Goal: Task Accomplishment & Management: Complete application form

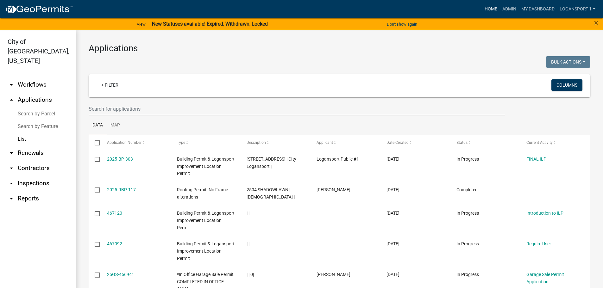
click at [487, 9] on link "Home" at bounding box center [491, 9] width 18 height 12
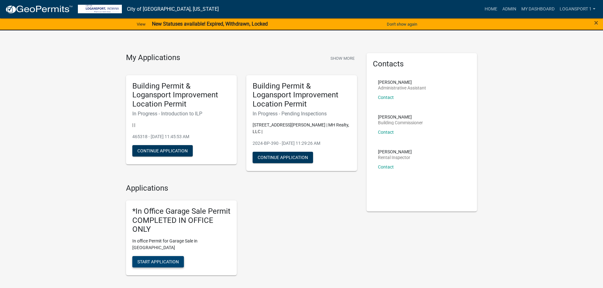
click at [158, 260] on span "Start Application" at bounding box center [157, 262] width 41 height 5
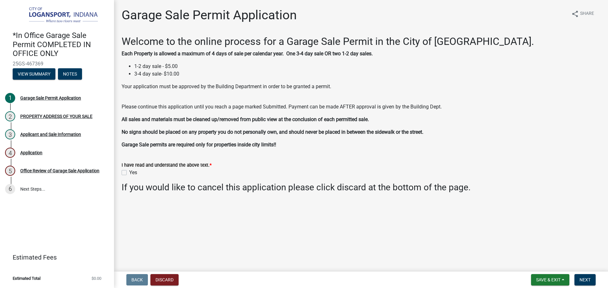
click at [129, 173] on label "Yes" at bounding box center [133, 173] width 8 height 8
click at [129, 173] on input "Yes" at bounding box center [131, 171] width 4 height 4
checkbox input "true"
click at [578, 280] on button "Next" at bounding box center [584, 279] width 21 height 11
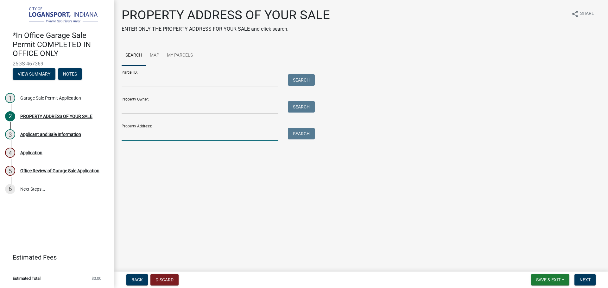
click at [171, 132] on input "Property Address:" at bounding box center [200, 134] width 157 height 13
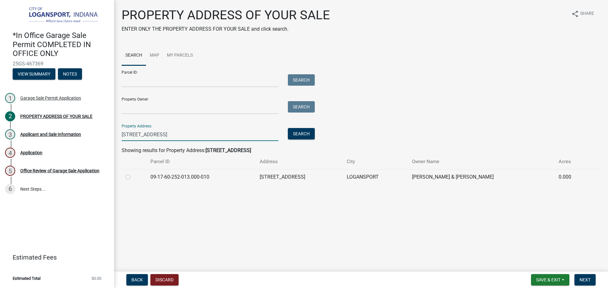
type input "[STREET_ADDRESS]"
click at [133, 173] on label at bounding box center [133, 173] width 0 height 0
click at [133, 178] on input "radio" at bounding box center [135, 175] width 4 height 4
radio input "true"
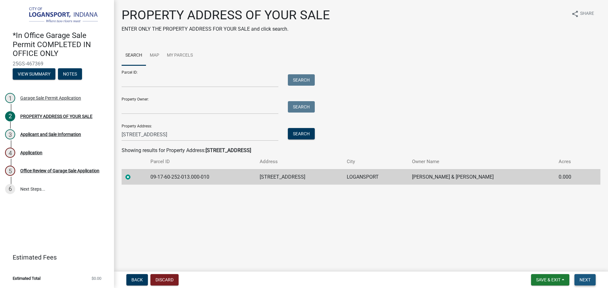
click at [582, 279] on span "Next" at bounding box center [584, 280] width 11 height 5
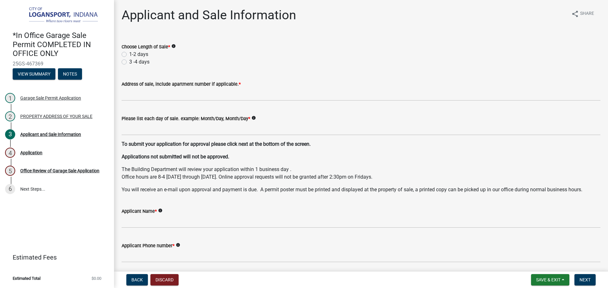
click at [129, 53] on label "1-2 days" at bounding box center [138, 55] width 19 height 8
click at [129, 53] on input "1-2 days" at bounding box center [131, 53] width 4 height 4
radio input "true"
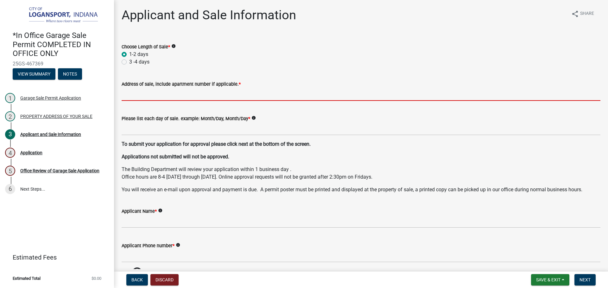
click at [142, 95] on input "Address of sale, include apartment number if applicable. *" at bounding box center [361, 94] width 479 height 13
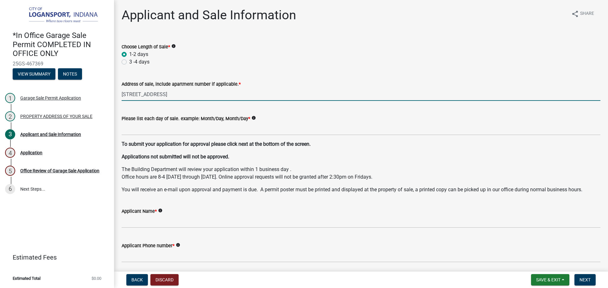
type input "[STREET_ADDRESS]"
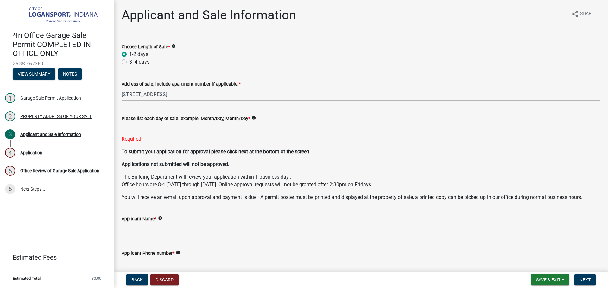
click at [150, 128] on input "Please list each day of sale. example: Month/Day, Month/Day *" at bounding box center [361, 128] width 479 height 13
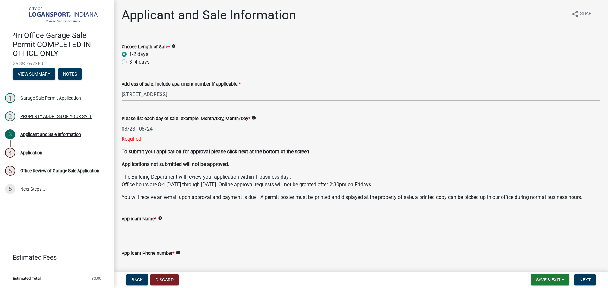
type input "08/23 - 08/24"
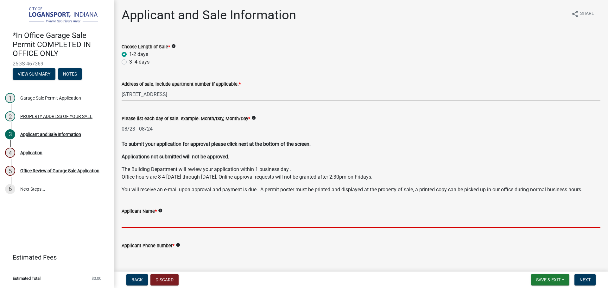
click at [166, 234] on wm-data-entity-input-list "Choose Length of Sale * info 1-2 days 3 -4 days Address of sale, include apartm…" at bounding box center [361, 171] width 479 height 272
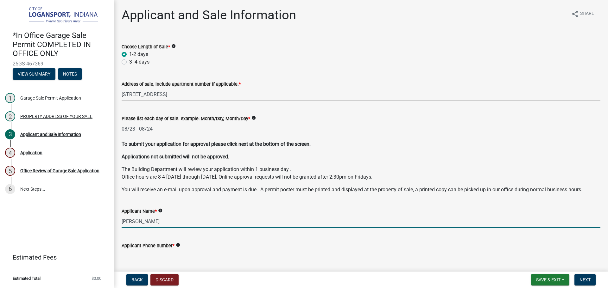
type input "[PERSON_NAME]"
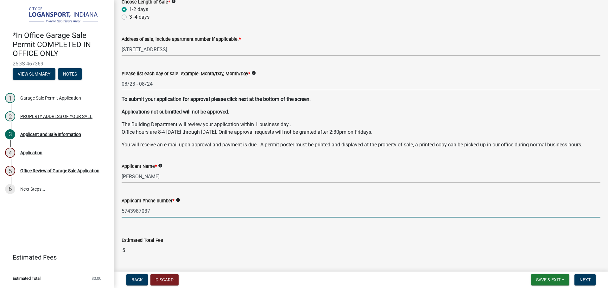
scroll to position [63, 0]
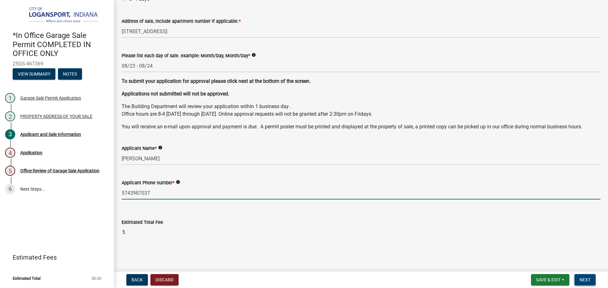
type input "5743987037"
click at [590, 279] on span "Next" at bounding box center [584, 280] width 11 height 5
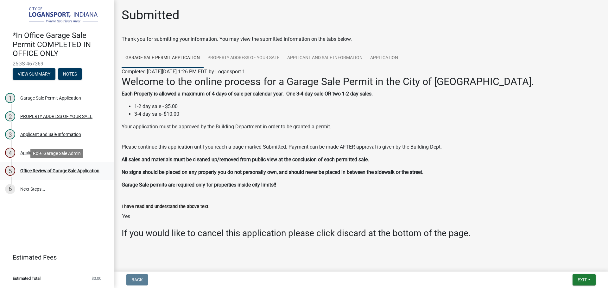
click at [93, 169] on div "Office Review of Garage Sale Application" at bounding box center [59, 171] width 79 height 4
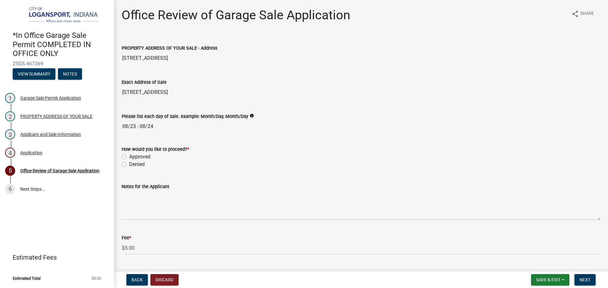
click at [129, 156] on label "Approved" at bounding box center [139, 157] width 21 height 8
click at [129, 156] on input "Approved" at bounding box center [131, 155] width 4 height 4
radio input "true"
click at [586, 282] on span "Next" at bounding box center [584, 280] width 11 height 5
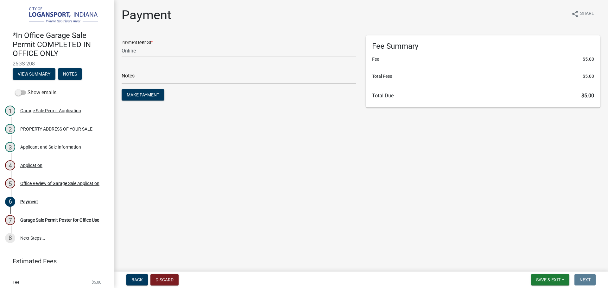
click at [136, 47] on select "Credit Card POS Check Cash Online" at bounding box center [239, 50] width 235 height 13
select select "2: 1"
click at [122, 44] on select "Credit Card POS Check Cash Online" at bounding box center [239, 50] width 235 height 13
click at [141, 74] on input "text" at bounding box center [239, 77] width 235 height 13
type input "117829"
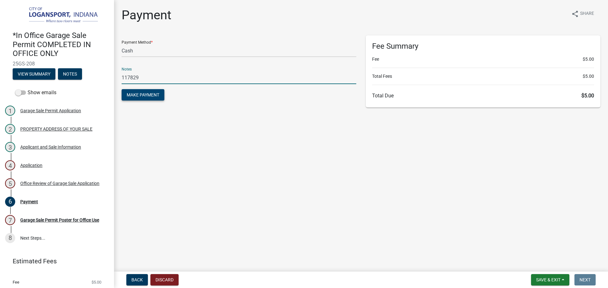
click at [148, 97] on span "Make Payment" at bounding box center [143, 94] width 33 height 5
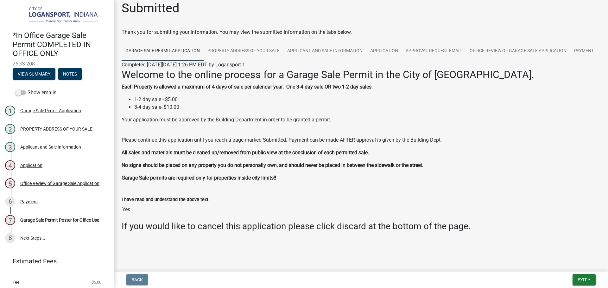
scroll to position [27, 0]
click at [77, 223] on div "Garage Sale Permit Poster for Office Use" at bounding box center [59, 220] width 79 height 4
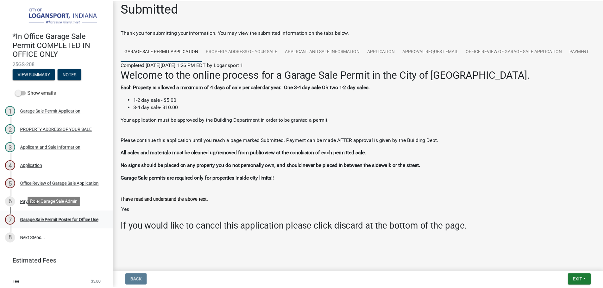
scroll to position [0, 0]
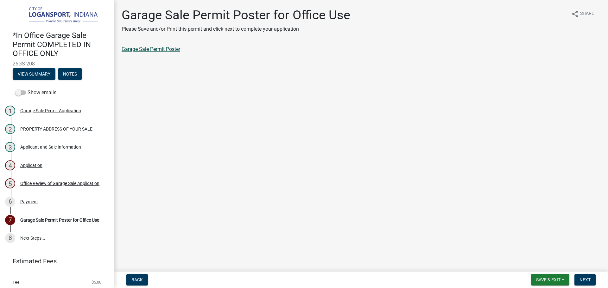
click at [160, 47] on link "Garage Sale Permit Poster" at bounding box center [151, 49] width 59 height 6
click at [586, 282] on span "Next" at bounding box center [584, 280] width 11 height 5
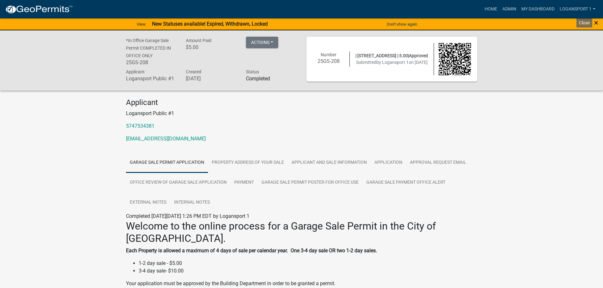
click at [598, 22] on span "×" at bounding box center [596, 22] width 4 height 9
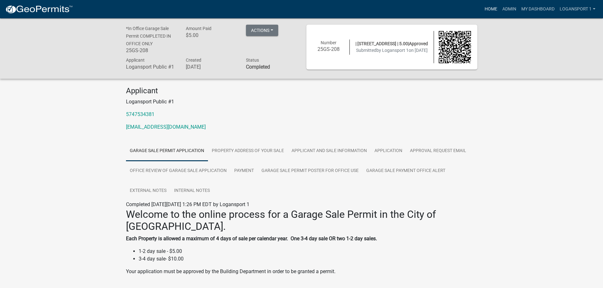
click at [489, 11] on link "Home" at bounding box center [491, 9] width 18 height 12
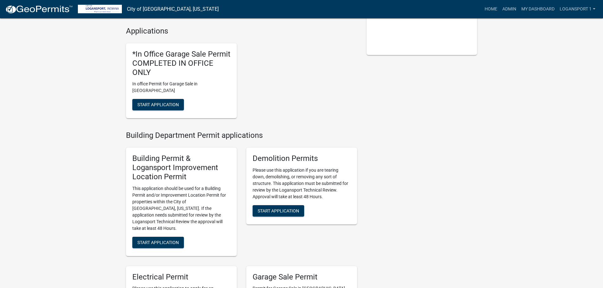
scroll to position [158, 0]
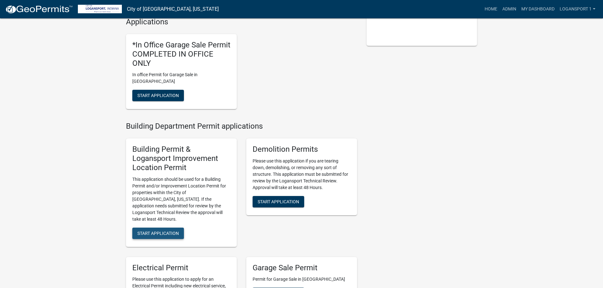
click at [162, 231] on span "Start Application" at bounding box center [157, 233] width 41 height 5
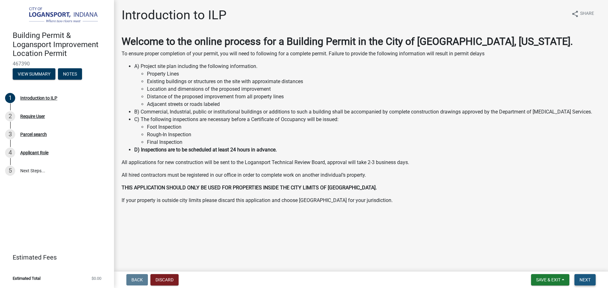
click at [579, 280] on span "Next" at bounding box center [584, 280] width 11 height 5
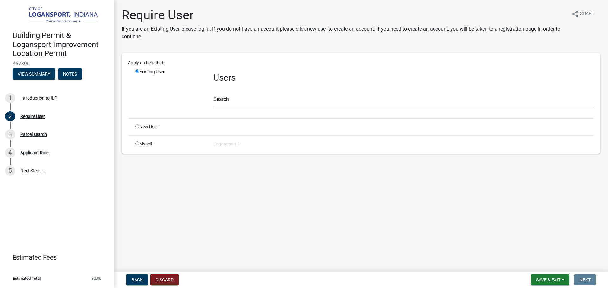
click at [137, 127] on input "radio" at bounding box center [137, 126] width 4 height 4
radio input "true"
radio input "false"
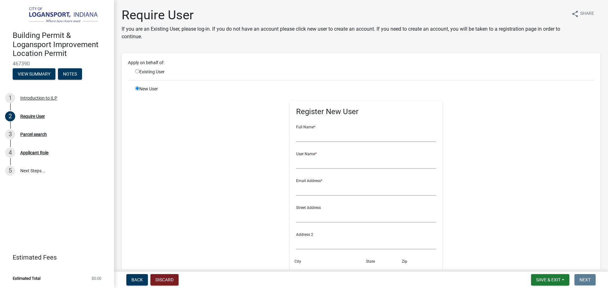
scroll to position [32, 0]
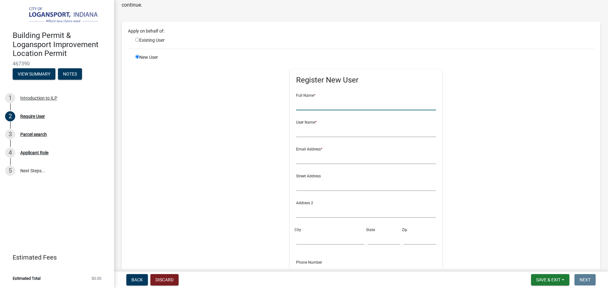
click at [373, 110] on input "text" at bounding box center [366, 103] width 140 height 13
type input "[PERSON_NAME]"
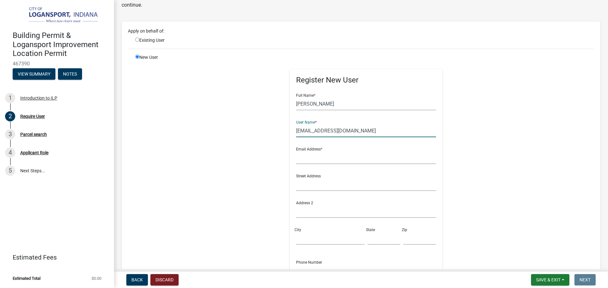
type input "[EMAIL_ADDRESS][DOMAIN_NAME]"
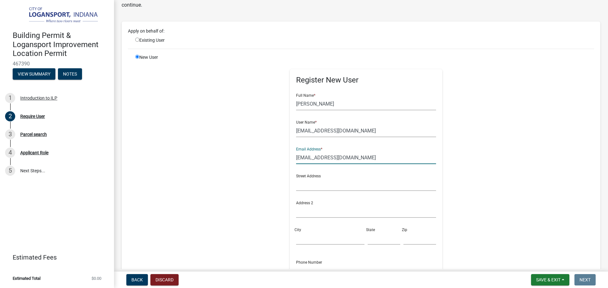
type input "[EMAIL_ADDRESS][DOMAIN_NAME]"
type input "[STREET_ADDRESS]"
type input "Logansport"
type input "in"
type input "46947"
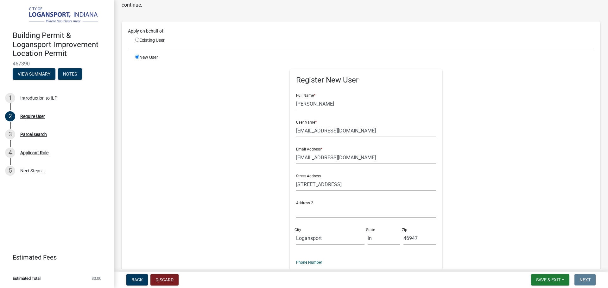
scroll to position [40, 0]
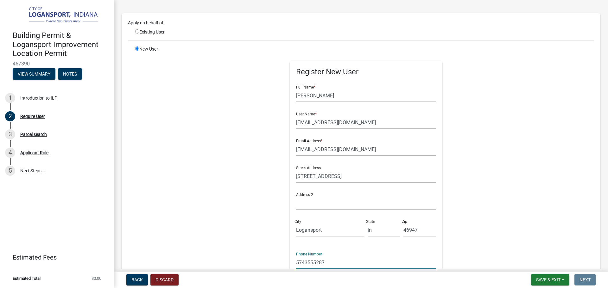
type input "5743555287"
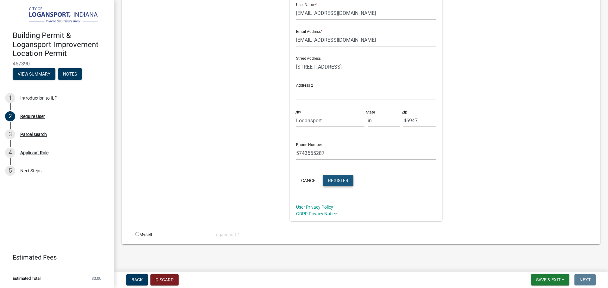
click at [336, 179] on span "Register" at bounding box center [338, 180] width 20 height 5
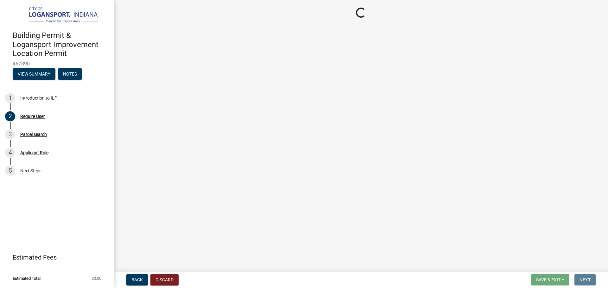
scroll to position [0, 0]
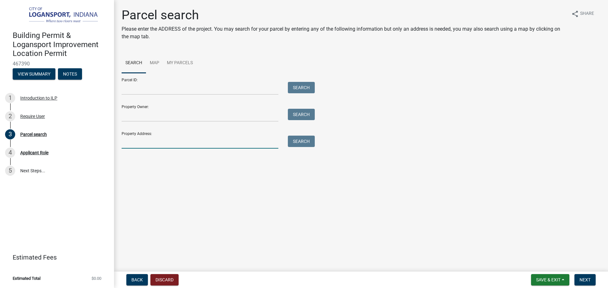
click at [206, 141] on input "Property Address:" at bounding box center [200, 142] width 157 height 13
type input "231 gro"
click at [302, 144] on button "Search" at bounding box center [301, 141] width 27 height 11
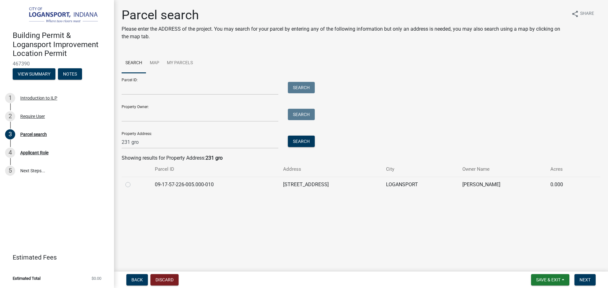
click at [133, 181] on label at bounding box center [133, 181] width 0 height 0
click at [133, 185] on input "radio" at bounding box center [135, 183] width 4 height 4
radio input "true"
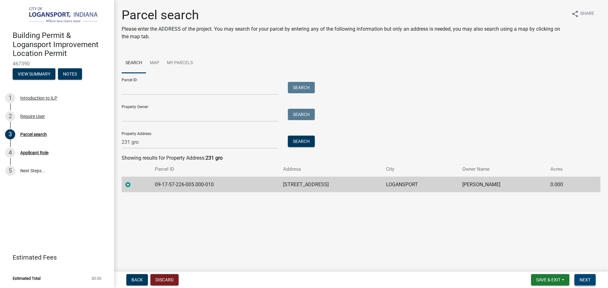
click at [581, 280] on span "Next" at bounding box center [584, 280] width 11 height 5
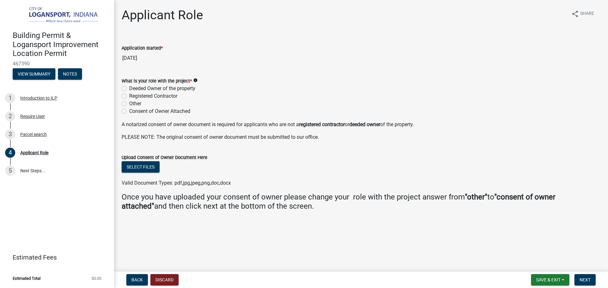
click at [129, 90] on label "Deeded Owner of the property" at bounding box center [162, 89] width 66 height 8
click at [129, 89] on input "Deeded Owner of the property" at bounding box center [131, 87] width 4 height 4
radio input "true"
click at [574, 274] on form "Save & Exit Save Save & Exit Next" at bounding box center [563, 279] width 70 height 11
click at [578, 276] on button "Next" at bounding box center [584, 279] width 21 height 11
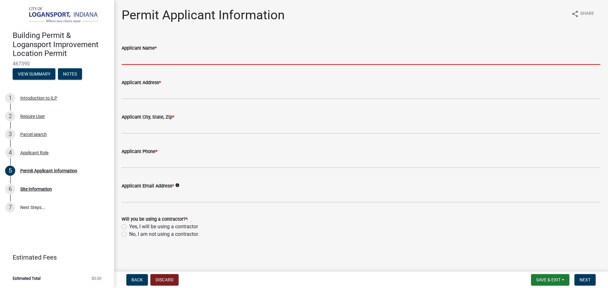
click at [197, 58] on input "Applicant Name *" at bounding box center [361, 58] width 479 height 13
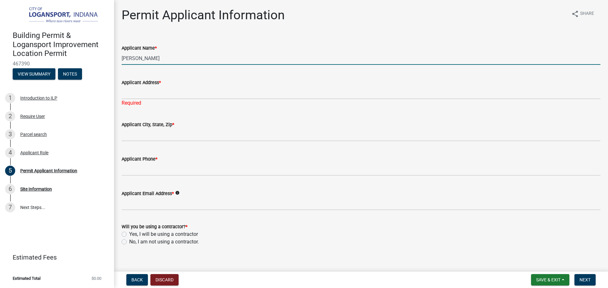
click at [133, 59] on input "[PERSON_NAME]" at bounding box center [361, 58] width 479 height 13
type input "[PERSON_NAME]"
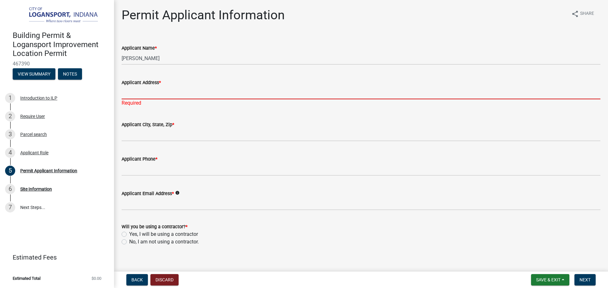
click at [161, 96] on input "Applicant Address *" at bounding box center [361, 92] width 479 height 13
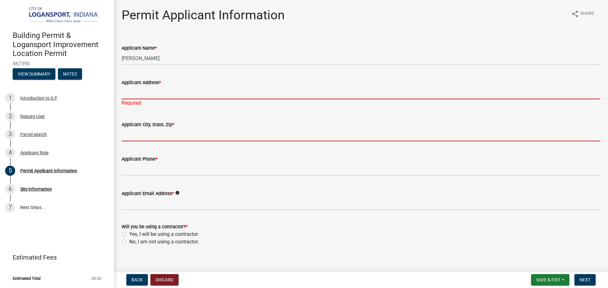
click at [161, 96] on input "Applicant Address *" at bounding box center [361, 92] width 479 height 13
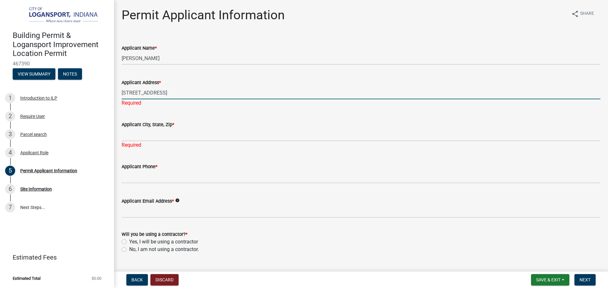
type input "[STREET_ADDRESS]"
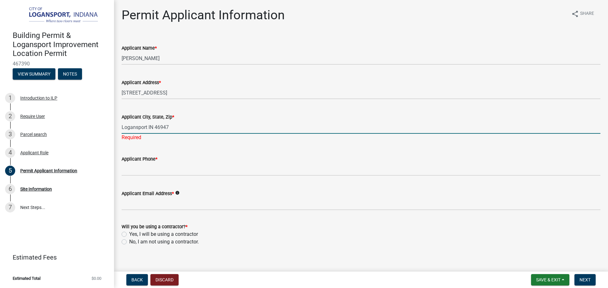
type input "Logansport IN 46947"
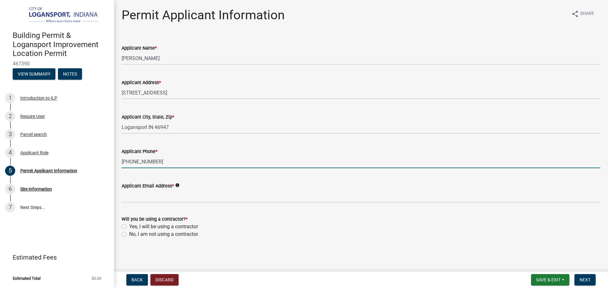
type input "[PHONE_NUMBER]"
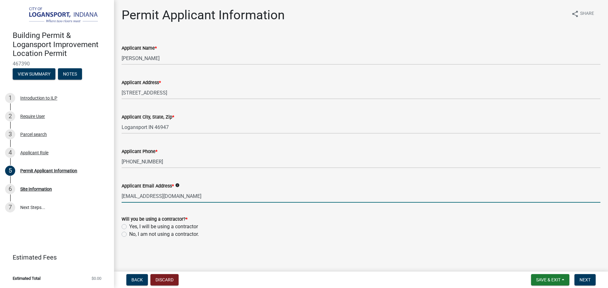
type input "[EMAIL_ADDRESS][DOMAIN_NAME]"
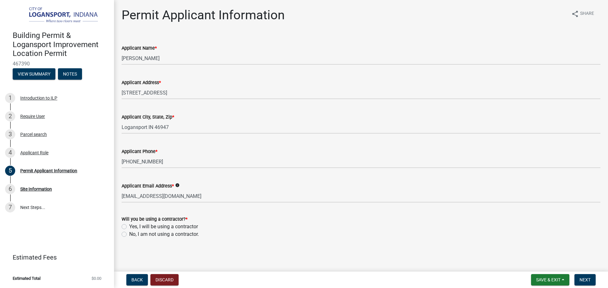
drag, startPoint x: 125, startPoint y: 234, endPoint x: 207, endPoint y: 235, distance: 81.7
click at [129, 234] on label "No, I am not using a contractor." at bounding box center [164, 235] width 70 height 8
click at [129, 234] on input "No, I am not using a contractor." at bounding box center [131, 233] width 4 height 4
radio input "true"
click at [590, 281] on span "Next" at bounding box center [584, 280] width 11 height 5
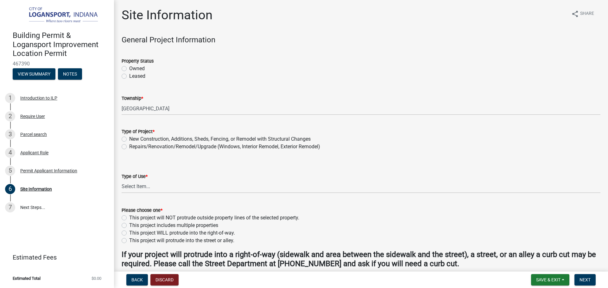
click at [129, 70] on label "Owned" at bounding box center [137, 69] width 16 height 8
click at [129, 69] on input "Owned" at bounding box center [131, 67] width 4 height 4
radio input "true"
click at [129, 138] on label "New Construction, Additions, Sheds, Fencing, or Remodel with Structural Changes" at bounding box center [219, 139] width 181 height 8
click at [129, 138] on input "New Construction, Additions, Sheds, Fencing, or Remodel with Structural Changes" at bounding box center [131, 137] width 4 height 4
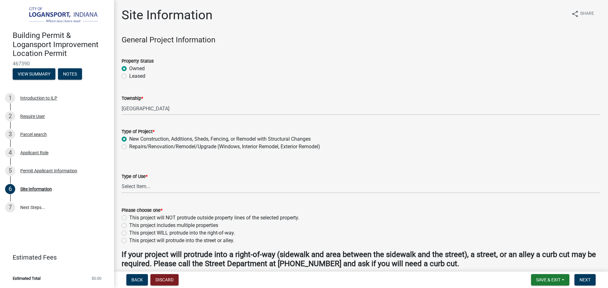
radio input "true"
click at [130, 184] on select "Select Item... Residential Commercial/Industrial Agricultural Public/Semi Public" at bounding box center [361, 186] width 479 height 13
click at [122, 180] on select "Select Item... Residential Commercial/Industrial Agricultural Public/Semi Public" at bounding box center [361, 186] width 479 height 13
select select "62802869-e470-474a-8a4c-8dbe1ccdd5ac"
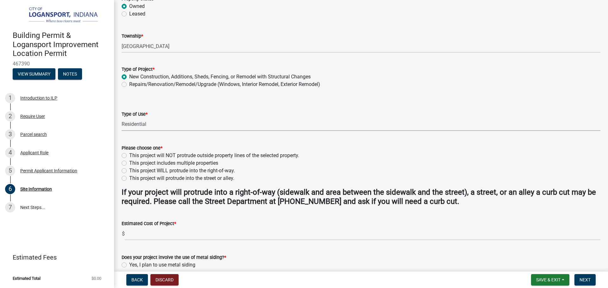
scroll to position [63, 0]
click at [129, 155] on label "This project will NOT protrude outside property lines of the selected property." at bounding box center [214, 155] width 170 height 8
click at [129, 155] on input "This project will NOT protrude outside property lines of the selected property." at bounding box center [131, 153] width 4 height 4
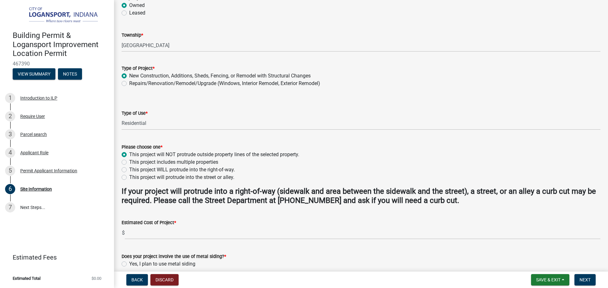
radio input "true"
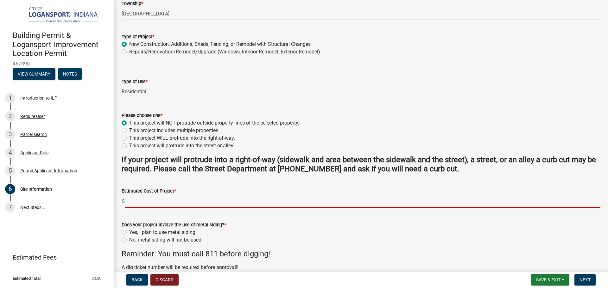
click at [134, 201] on input "text" at bounding box center [362, 201] width 475 height 13
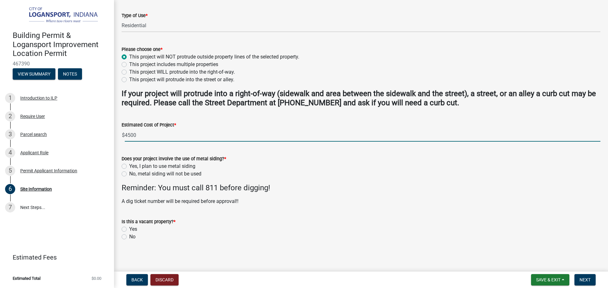
scroll to position [163, 0]
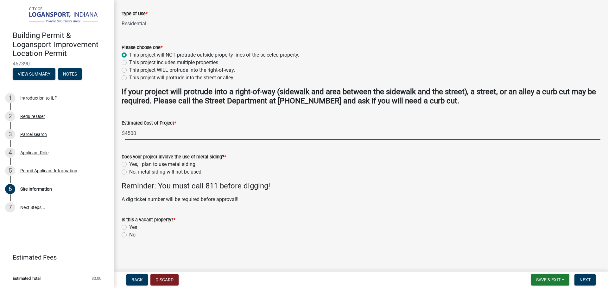
type input "4500"
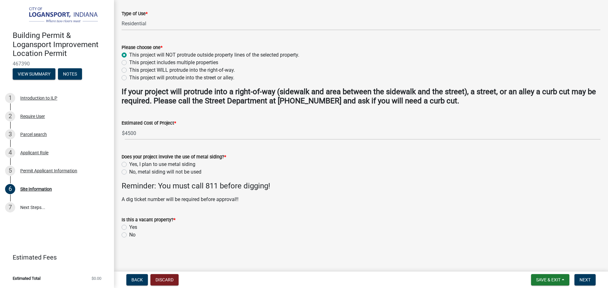
click at [129, 174] on label "No, metal siding will not be used" at bounding box center [165, 172] width 72 height 8
click at [129, 173] on input "No, metal siding will not be used" at bounding box center [131, 170] width 4 height 4
radio input "true"
click at [129, 233] on label "No" at bounding box center [132, 235] width 6 height 8
click at [129, 233] on input "No" at bounding box center [131, 233] width 4 height 4
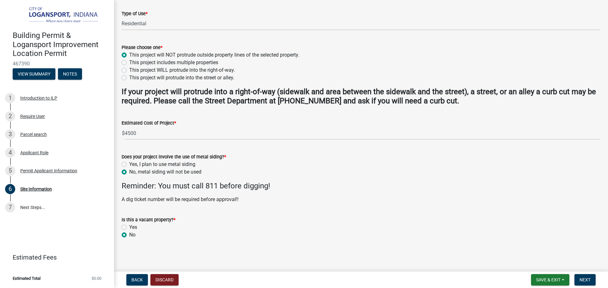
radio input "true"
click at [579, 276] on button "Next" at bounding box center [584, 279] width 21 height 11
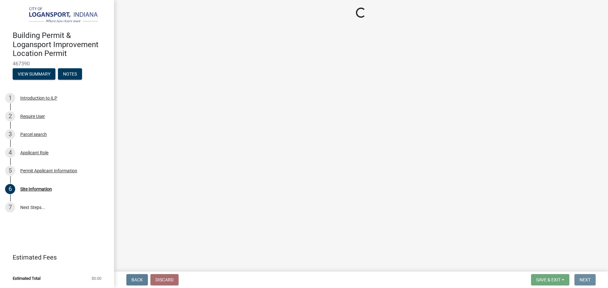
scroll to position [0, 0]
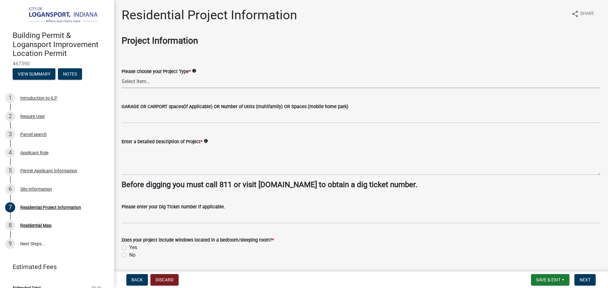
click at [143, 81] on select "Select Item... Single Family Pole Barn Home Multi Family Addition to Dwelling(a…" at bounding box center [361, 81] width 479 height 13
click at [122, 75] on select "Select Item... Single Family Pole Barn Home Multi Family Addition to Dwelling(a…" at bounding box center [361, 81] width 479 height 13
select select "b8a7655a-e911-4aac-a321-69e5bfba2fef"
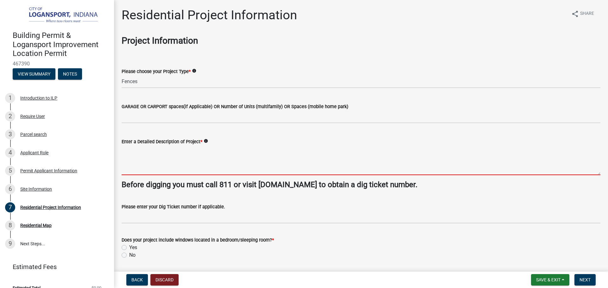
click at [137, 154] on textarea "Enter a Detailed Description of Project *" at bounding box center [361, 161] width 479 height 30
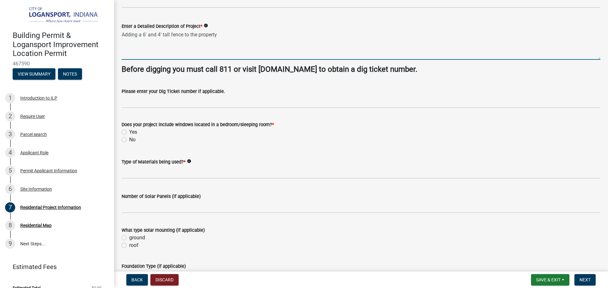
scroll to position [127, 0]
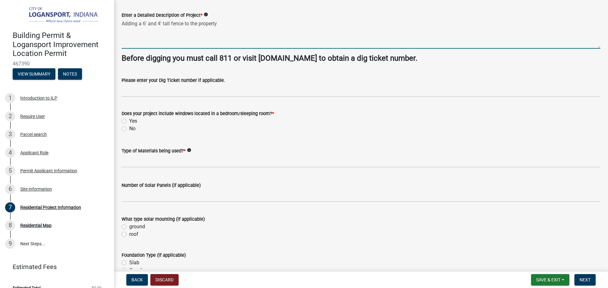
type textarea "Adding a 6' and 4' tall fence to the property"
click at [129, 129] on label "No" at bounding box center [132, 129] width 6 height 8
click at [129, 129] on input "No" at bounding box center [131, 127] width 4 height 4
radio input "true"
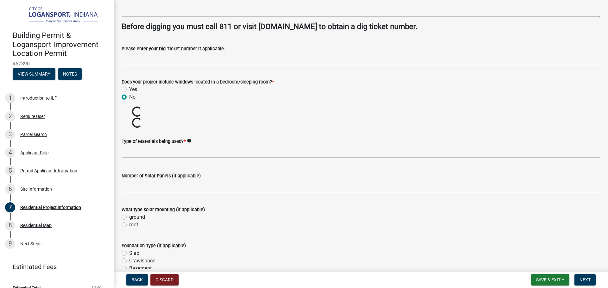
scroll to position [190, 0]
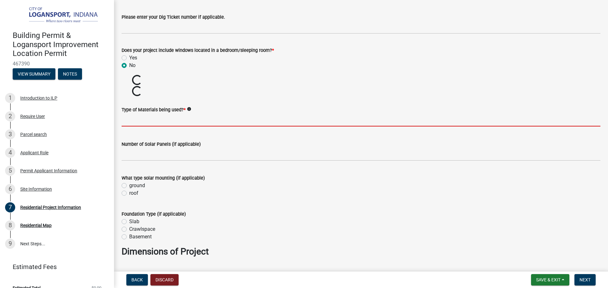
click at [130, 118] on input "Type of Materials being used? *" at bounding box center [361, 120] width 479 height 13
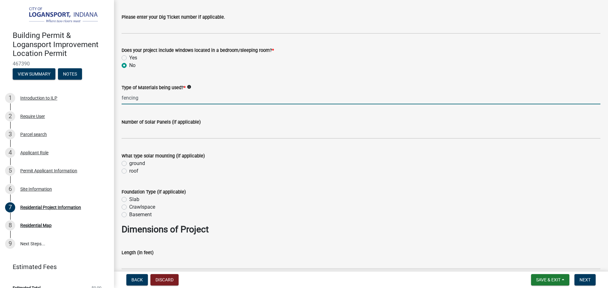
click at [123, 97] on input "fencing" at bounding box center [361, 97] width 479 height 13
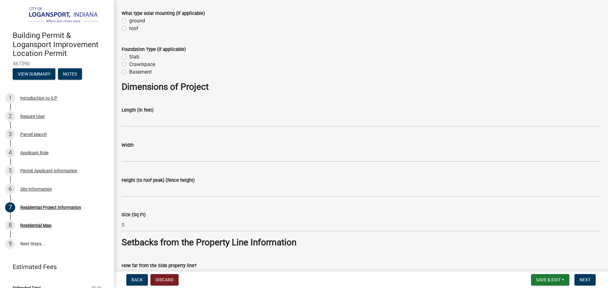
scroll to position [348, 0]
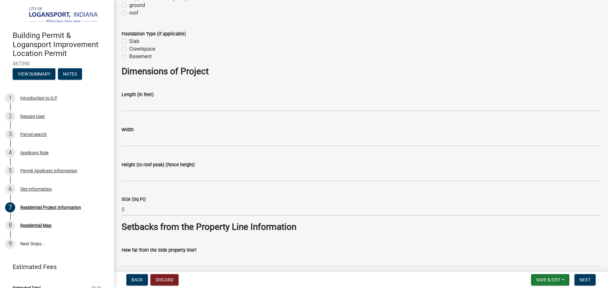
type input "wood fencing"
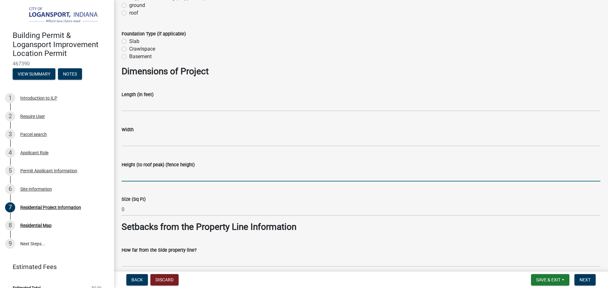
click at [137, 172] on input "Height (to roof peak) (fence height)" at bounding box center [361, 175] width 479 height 13
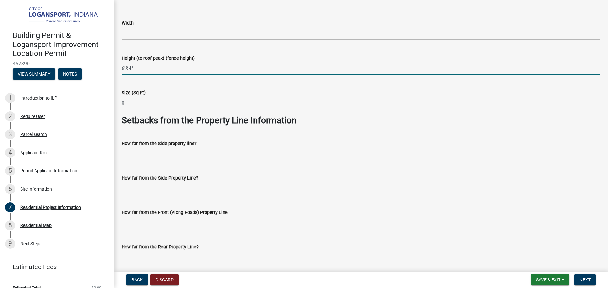
scroll to position [475, 0]
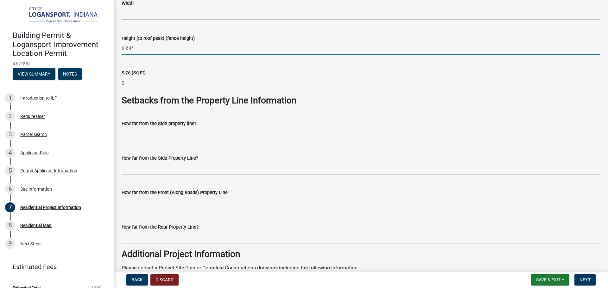
type input "6'&4""
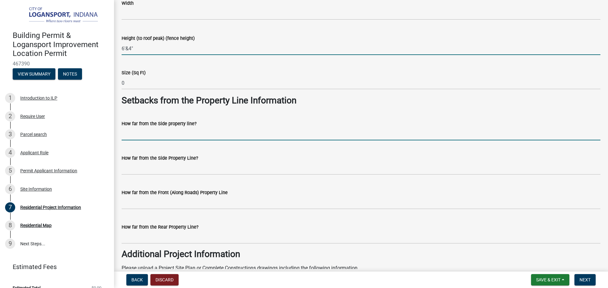
click at [133, 135] on input "How far from the Side property line?" at bounding box center [361, 134] width 479 height 13
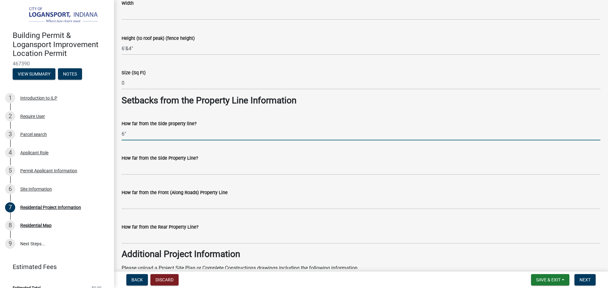
type input "6""
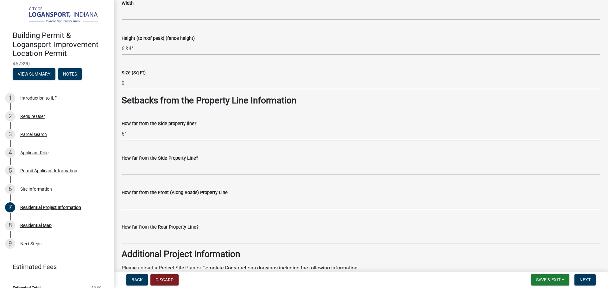
click at [131, 204] on input "How far from the Front (Along Roads) Property Line" at bounding box center [361, 203] width 479 height 13
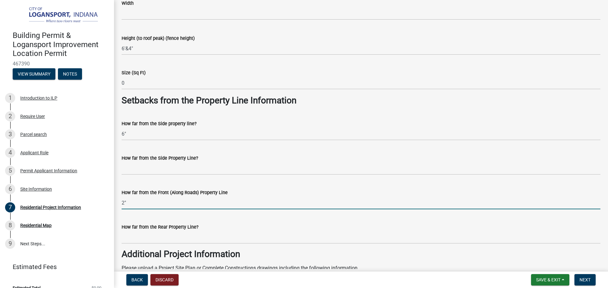
type input "2""
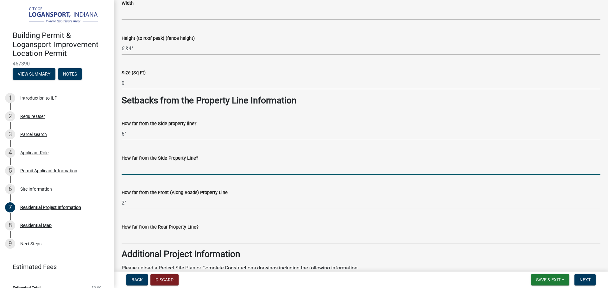
click at [131, 168] on input "How far from the Side Property Line?" at bounding box center [361, 168] width 479 height 13
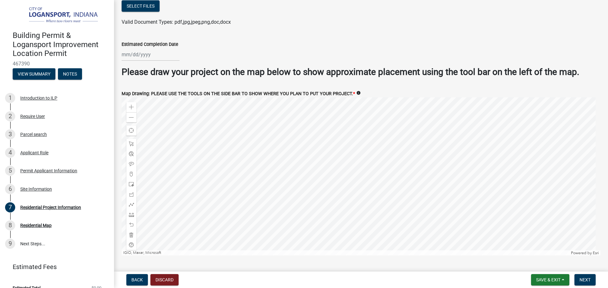
scroll to position [1217, 0]
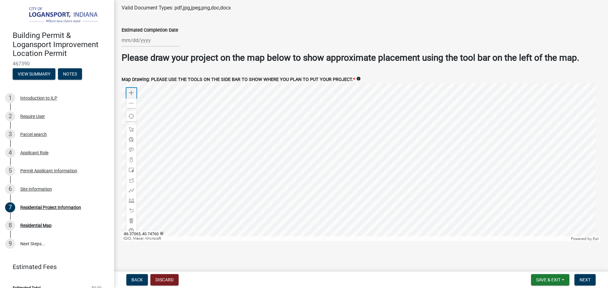
click at [134, 91] on div "Zoom in" at bounding box center [131, 93] width 10 height 10
click at [130, 198] on span at bounding box center [131, 200] width 5 height 5
click at [311, 97] on div at bounding box center [361, 162] width 479 height 158
click at [131, 208] on span at bounding box center [131, 210] width 5 height 5
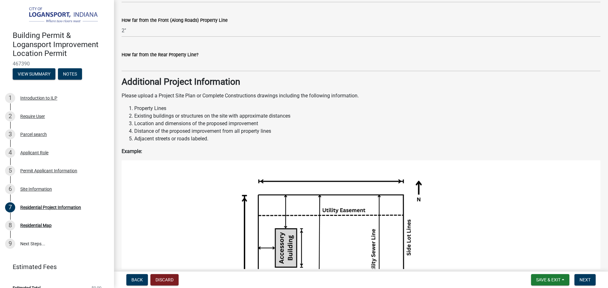
scroll to position [584, 0]
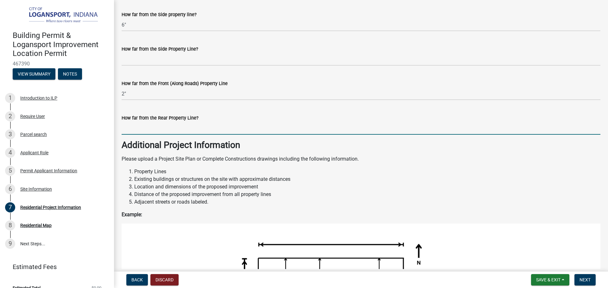
click at [169, 129] on input "How far from the Rear Property Line?" at bounding box center [361, 128] width 479 height 13
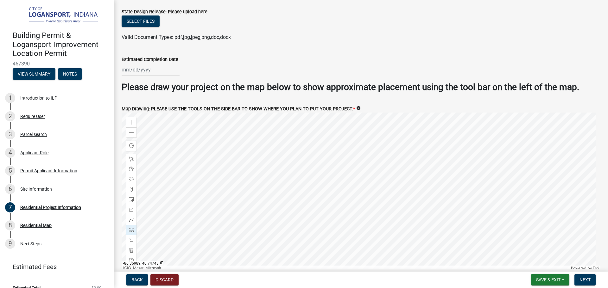
scroll to position [1217, 0]
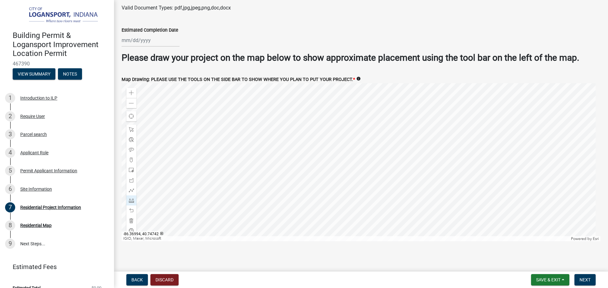
type input "3'"
click at [189, 158] on div at bounding box center [361, 162] width 479 height 158
click at [129, 199] on span at bounding box center [131, 200] width 5 height 5
click at [273, 104] on div at bounding box center [361, 162] width 479 height 158
click at [278, 94] on div at bounding box center [361, 162] width 479 height 158
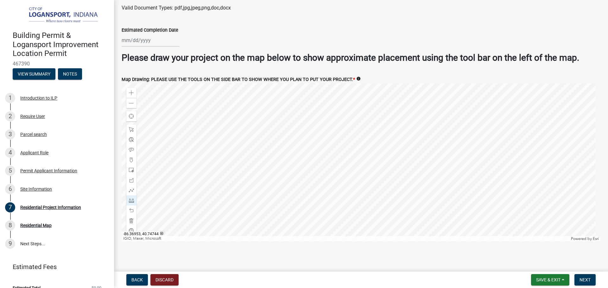
click at [380, 142] on div at bounding box center [361, 162] width 479 height 158
click at [132, 209] on span at bounding box center [131, 210] width 5 height 5
click at [131, 148] on span at bounding box center [131, 150] width 5 height 5
click at [329, 104] on div at bounding box center [361, 162] width 479 height 158
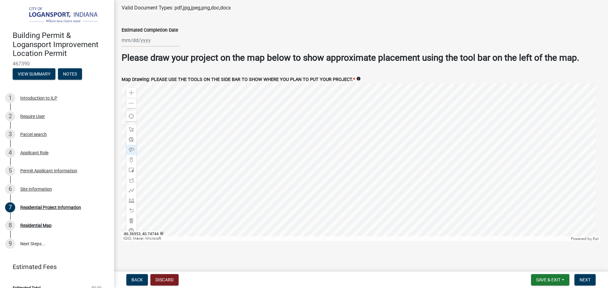
click at [389, 139] on div at bounding box center [361, 162] width 479 height 158
click at [133, 200] on span at bounding box center [131, 200] width 5 height 5
click at [388, 139] on div at bounding box center [361, 162] width 479 height 158
click at [411, 148] on div at bounding box center [361, 162] width 479 height 158
click at [381, 211] on div at bounding box center [361, 162] width 479 height 158
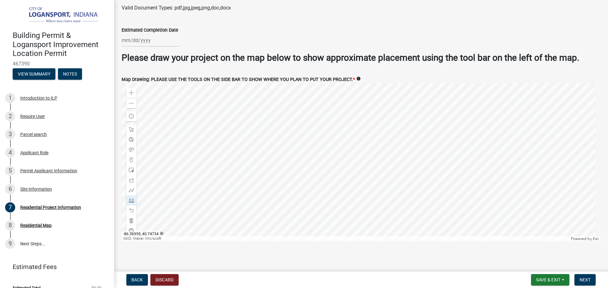
click at [361, 202] on div at bounding box center [361, 162] width 479 height 158
click at [130, 208] on span at bounding box center [131, 210] width 5 height 5
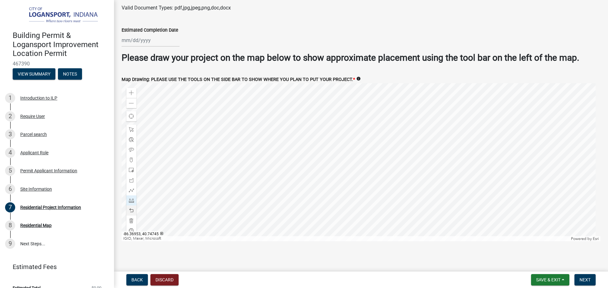
click at [389, 134] on div at bounding box center [361, 162] width 479 height 158
click at [386, 142] on div at bounding box center [361, 162] width 479 height 158
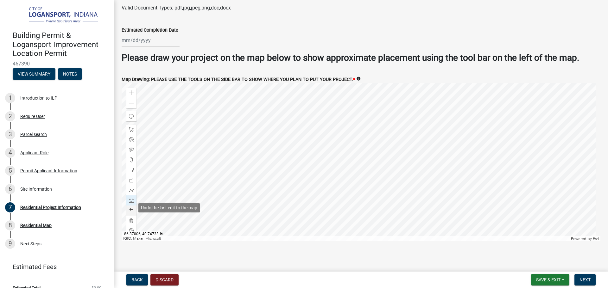
click at [131, 209] on span at bounding box center [131, 210] width 5 height 5
click at [130, 209] on span at bounding box center [131, 210] width 5 height 5
click at [131, 148] on span at bounding box center [131, 150] width 5 height 5
click at [386, 175] on div at bounding box center [361, 162] width 479 height 158
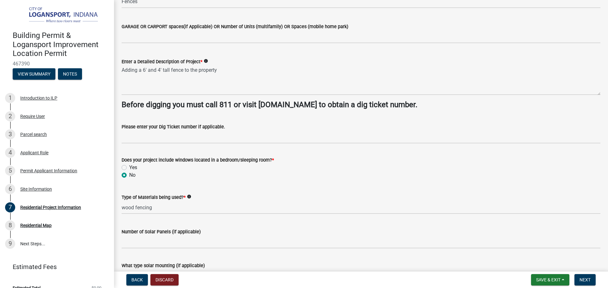
scroll to position [78, 0]
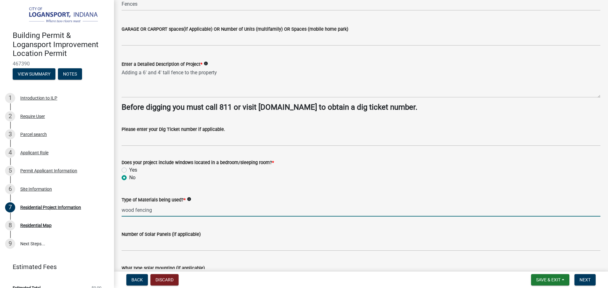
click at [159, 209] on input "wood fencing" at bounding box center [361, 210] width 479 height 13
click at [122, 208] on input "horizontal wood fencing" at bounding box center [361, 210] width 479 height 13
click at [202, 212] on input "making horizontal wood fencing" at bounding box center [361, 210] width 479 height 13
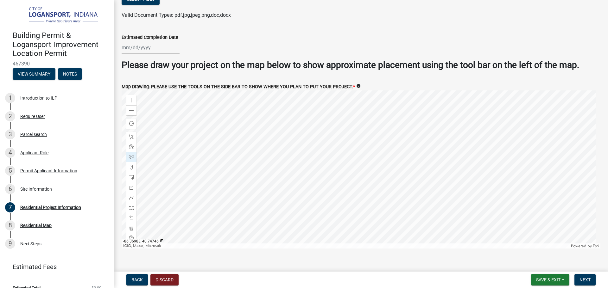
scroll to position [1217, 0]
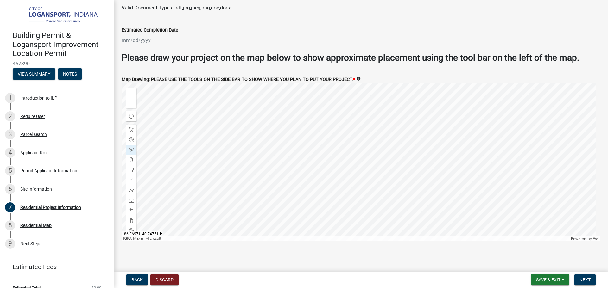
type input "making horizontal wood fence panels out of cedar fencing boards"
click at [130, 37] on div at bounding box center [151, 40] width 58 height 13
select select "8"
select select "2025"
click at [188, 53] on button "Next month" at bounding box center [189, 54] width 8 height 10
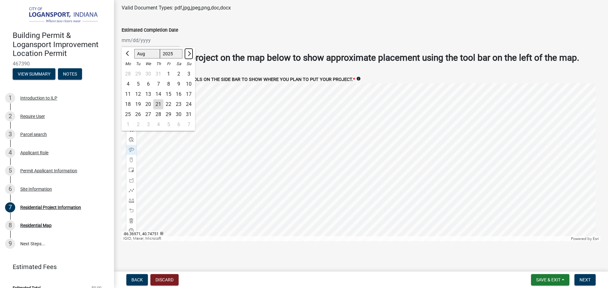
select select "9"
click at [189, 70] on div "7" at bounding box center [189, 74] width 10 height 10
type input "[DATE]"
click at [587, 279] on span "Next" at bounding box center [584, 280] width 11 height 5
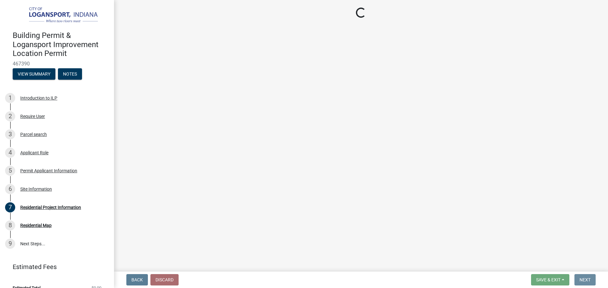
scroll to position [0, 0]
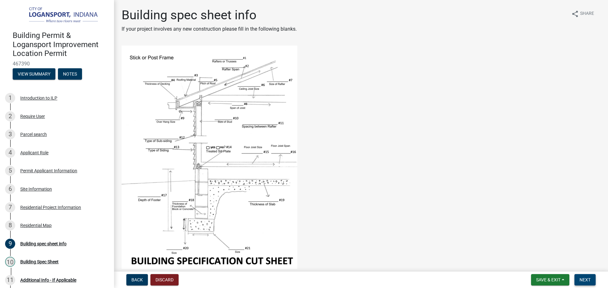
click at [583, 277] on button "Next" at bounding box center [584, 279] width 21 height 11
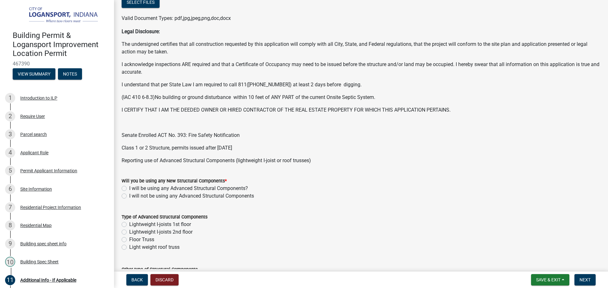
scroll to position [127, 0]
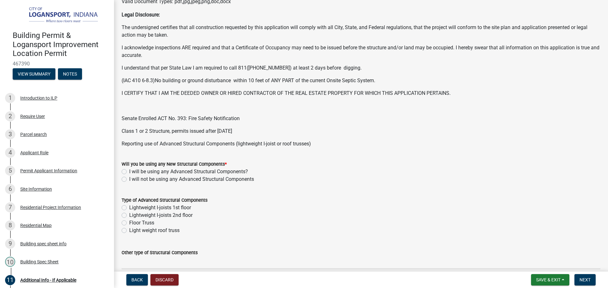
click at [129, 180] on label "I will not be using any Advanced Structural Components" at bounding box center [191, 180] width 125 height 8
click at [129, 180] on input "I will not be using any Advanced Structural Components" at bounding box center [131, 178] width 4 height 4
radio input "true"
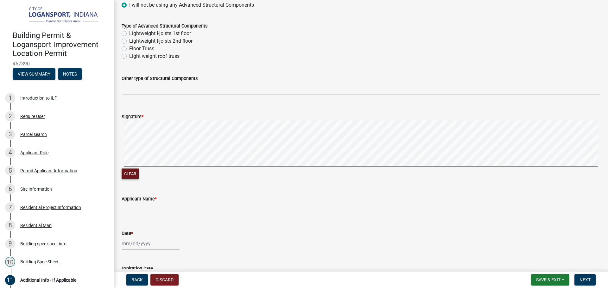
scroll to position [317, 0]
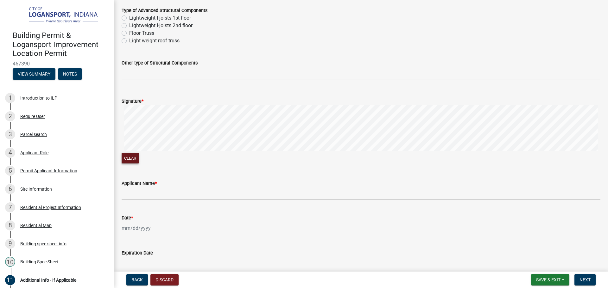
click at [122, 161] on button "Clear" at bounding box center [130, 158] width 17 height 10
click at [129, 156] on button "Clear" at bounding box center [130, 158] width 17 height 10
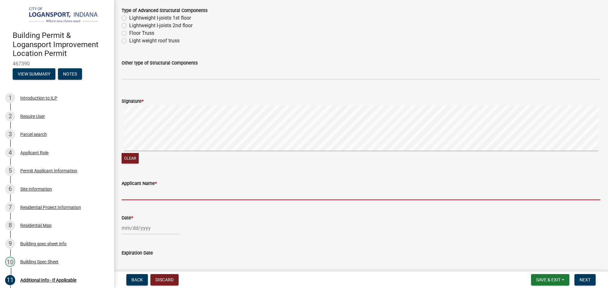
click at [128, 197] on input "Applicant Name *" at bounding box center [361, 193] width 479 height 13
click at [130, 194] on input "Applicant Name *" at bounding box center [361, 193] width 479 height 13
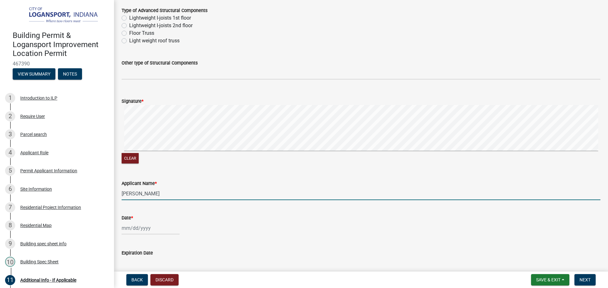
type input "[PERSON_NAME]"
select select "8"
select select "2025"
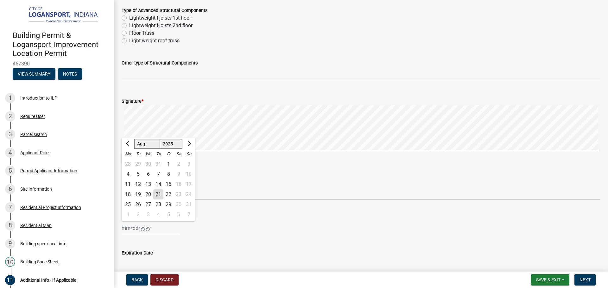
click at [147, 226] on div "[PERSON_NAME] Feb Mar Apr [PERSON_NAME][DATE] Oct Nov [DATE] 1526 1527 1528 152…" at bounding box center [151, 228] width 58 height 13
click at [159, 194] on div "21" at bounding box center [158, 195] width 10 height 10
type input "[DATE]"
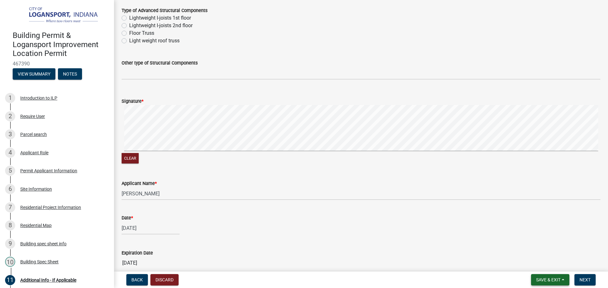
click at [543, 280] on span "Save & Exit" at bounding box center [548, 280] width 24 height 5
click at [534, 250] on button "Save" at bounding box center [543, 248] width 51 height 15
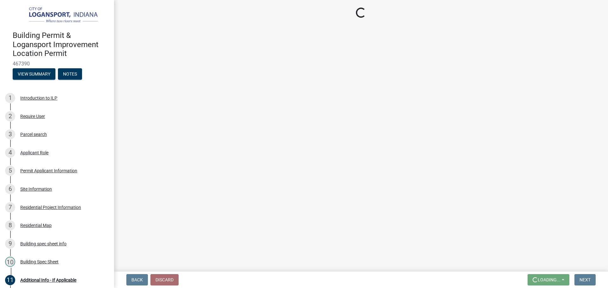
scroll to position [0, 0]
click at [42, 201] on link "7 Residential Project Information" at bounding box center [57, 207] width 114 height 18
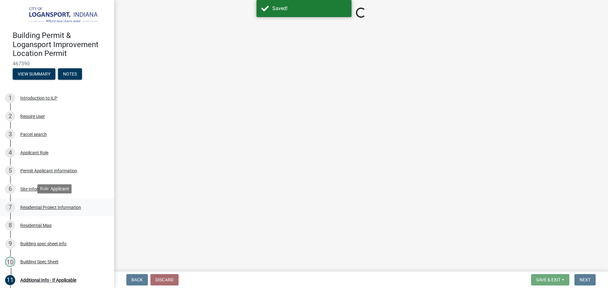
click at [71, 206] on div "Residential Project Information" at bounding box center [50, 207] width 61 height 4
select select "b8a7655a-e911-4aac-a321-69e5bfba2fef"
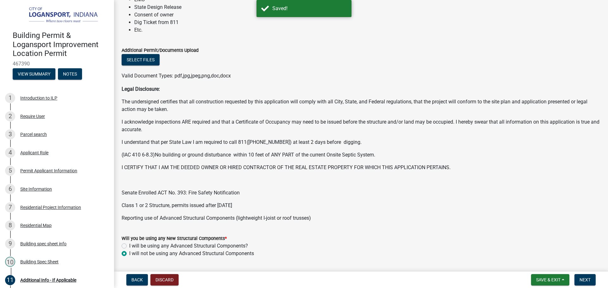
scroll to position [63, 0]
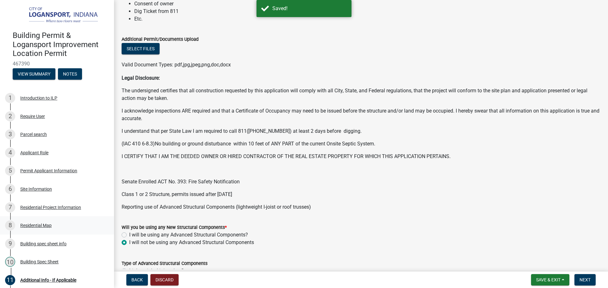
select select "b8a7655a-e911-4aac-a321-69e5bfba2fef"
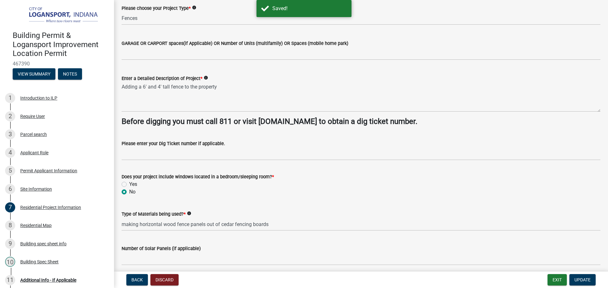
scroll to position [0, 0]
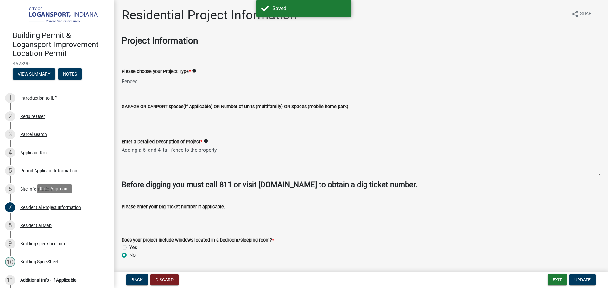
click at [67, 205] on div "Residential Project Information" at bounding box center [50, 207] width 61 height 4
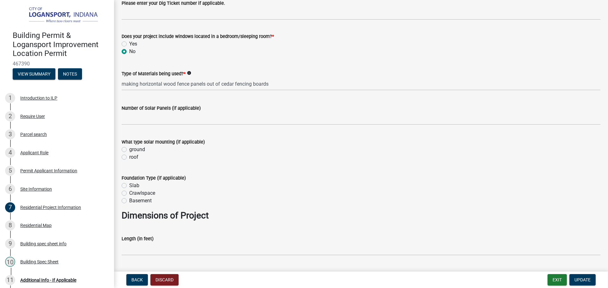
scroll to position [190, 0]
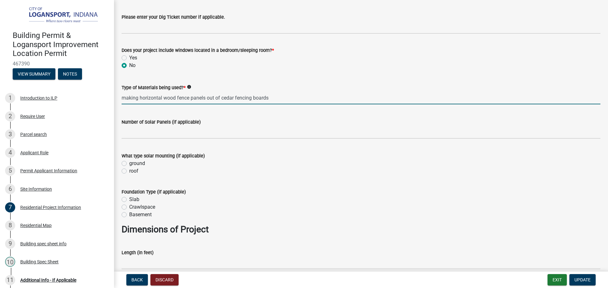
click at [275, 98] on input "making horizontal wood fence panels out of cedar fencing boards" at bounding box center [361, 97] width 479 height 13
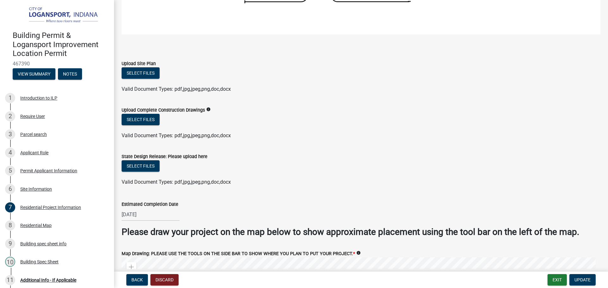
scroll to position [1045, 0]
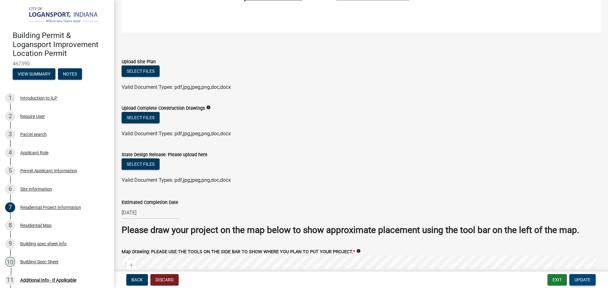
type input "making horizontal wood fence panels out of cedar fencing boards 1x4x6"
click at [584, 281] on span "Update" at bounding box center [582, 280] width 16 height 5
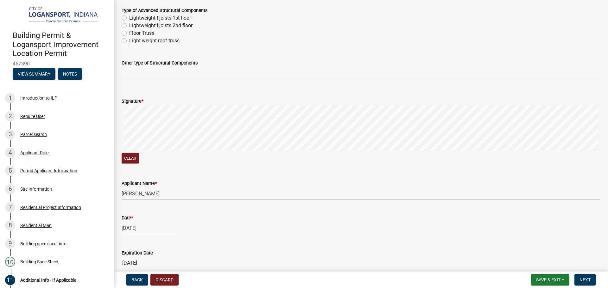
scroll to position [347, 0]
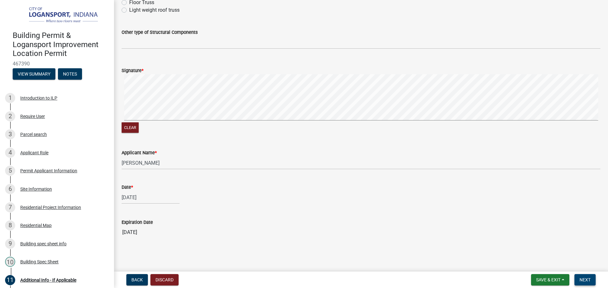
click at [583, 279] on span "Next" at bounding box center [584, 280] width 11 height 5
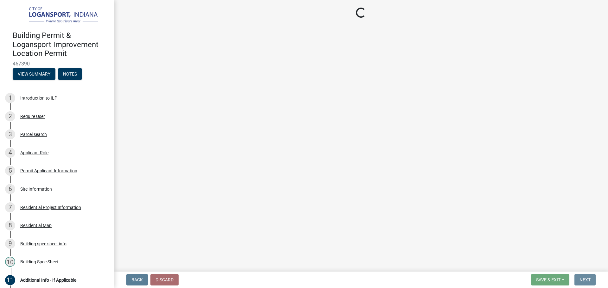
scroll to position [0, 0]
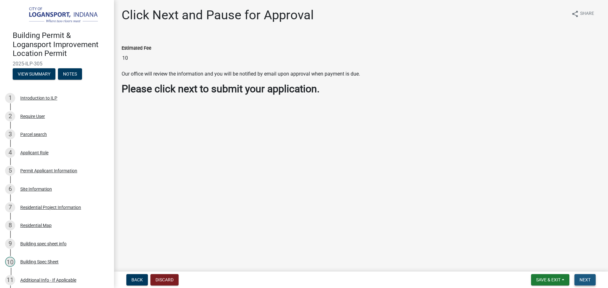
click at [589, 280] on span "Next" at bounding box center [584, 280] width 11 height 5
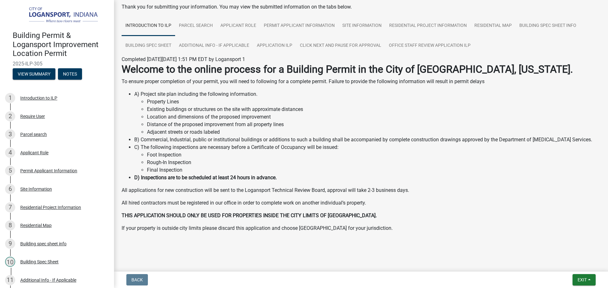
scroll to position [33, 0]
click at [581, 278] on span "Exit" at bounding box center [581, 280] width 9 height 5
click at [576, 266] on button "Save & Exit" at bounding box center [570, 263] width 51 height 15
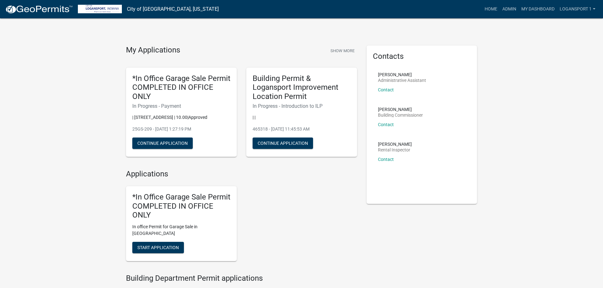
click at [138, 233] on div "*In Office Garage Sale Permit COMPLETED IN OFFICE ONLY In office Permit for Gar…" at bounding box center [181, 223] width 111 height 75
click at [143, 251] on div "*In Office Garage Sale Permit COMPLETED IN OFFICE ONLY In office Permit for Gar…" at bounding box center [181, 223] width 111 height 75
click at [142, 245] on span "Start Application" at bounding box center [157, 247] width 41 height 5
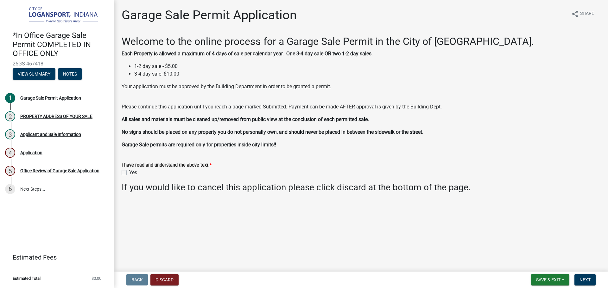
click at [127, 173] on div "Yes" at bounding box center [361, 173] width 479 height 8
click at [129, 173] on label "Yes" at bounding box center [133, 173] width 8 height 8
click at [129, 173] on input "Yes" at bounding box center [131, 171] width 4 height 4
checkbox input "true"
click at [583, 280] on span "Next" at bounding box center [584, 280] width 11 height 5
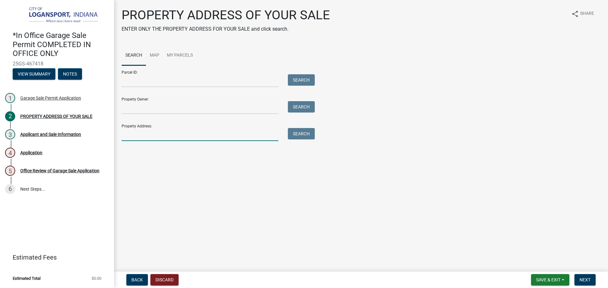
click at [165, 134] on input "Property Address:" at bounding box center [200, 134] width 157 height 13
type input "211 W Li"
click at [310, 132] on button "Search" at bounding box center [301, 133] width 27 height 11
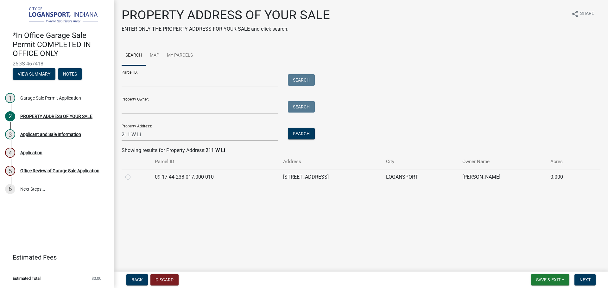
click at [133, 173] on label at bounding box center [133, 173] width 0 height 0
click at [133, 177] on input "radio" at bounding box center [135, 175] width 4 height 4
radio input "true"
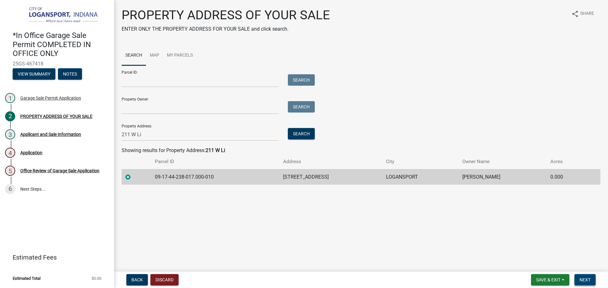
click at [587, 280] on span "Next" at bounding box center [584, 280] width 11 height 5
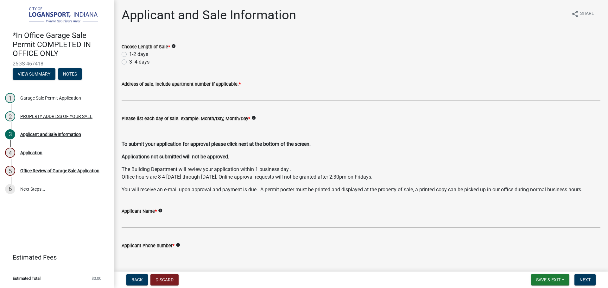
click at [129, 62] on label "3 -4 days" at bounding box center [139, 62] width 20 height 8
click at [129, 62] on input "3 -4 days" at bounding box center [131, 60] width 4 height 4
radio input "true"
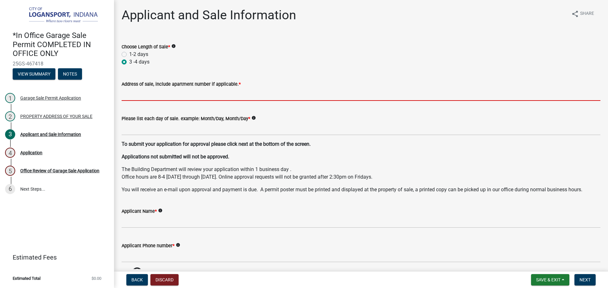
click at [140, 97] on input "Address of sale, include apartment number if applicable. *" at bounding box center [361, 94] width 479 height 13
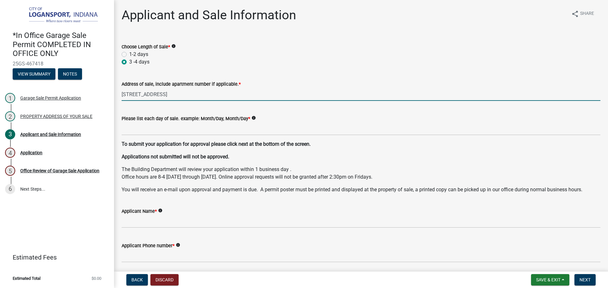
type input "[STREET_ADDRESS]"
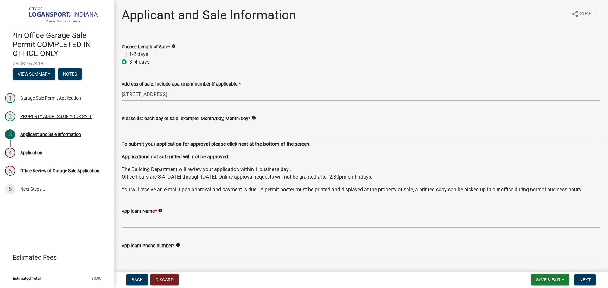
click at [150, 134] on input "Please list each day of sale. example: Month/Day, Month/Day *" at bounding box center [361, 128] width 479 height 13
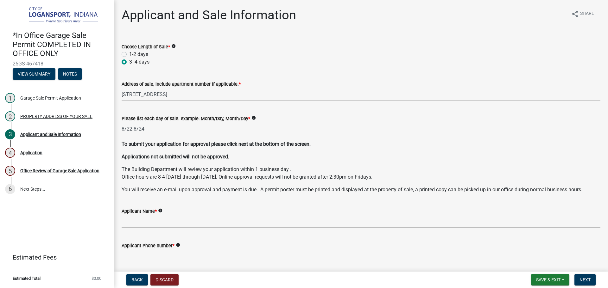
type input "8/22-8/24"
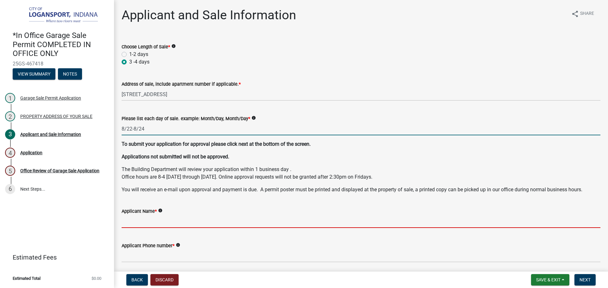
click at [152, 223] on input "Applicant Name *" at bounding box center [361, 221] width 479 height 13
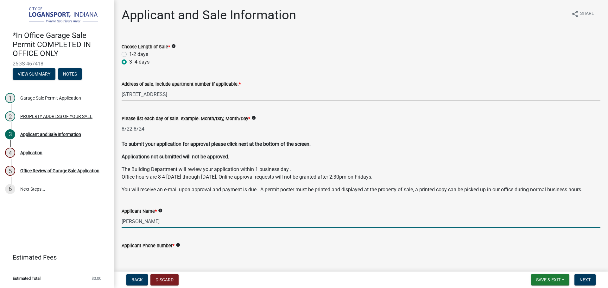
type input "[PERSON_NAME]"
click at [152, 249] on div "Applicant Phone number * info" at bounding box center [361, 246] width 479 height 8
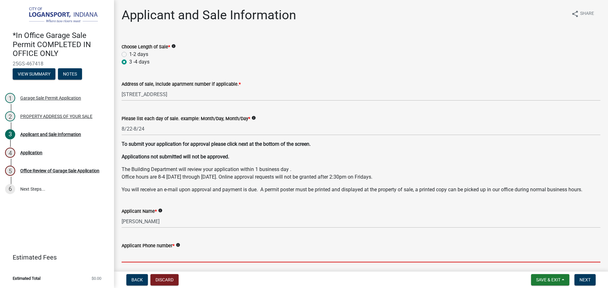
click at [156, 255] on input "Applicant Phone number *" at bounding box center [361, 256] width 479 height 13
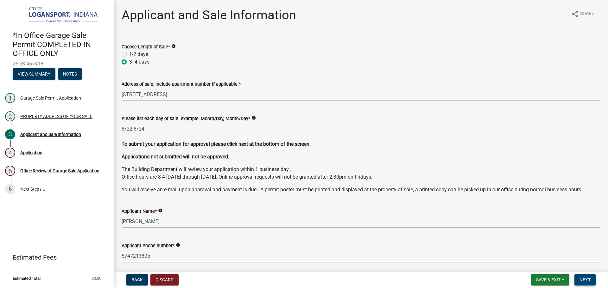
type input "5747213805"
click at [588, 279] on span "Next" at bounding box center [584, 280] width 11 height 5
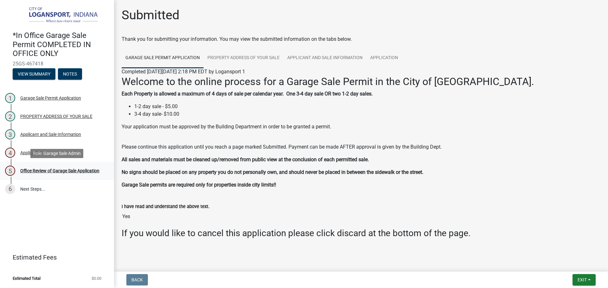
click at [38, 173] on div "Office Review of Garage Sale Application" at bounding box center [59, 171] width 79 height 4
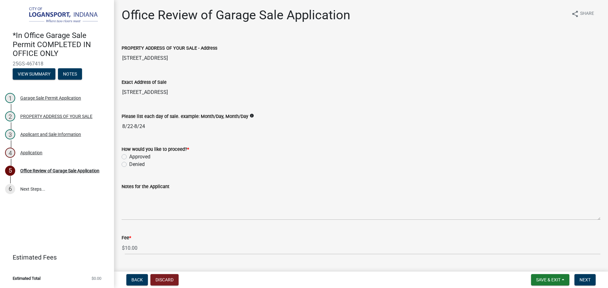
click at [129, 156] on label "Approved" at bounding box center [139, 157] width 21 height 8
click at [129, 156] on input "Approved" at bounding box center [131, 155] width 4 height 4
radio input "true"
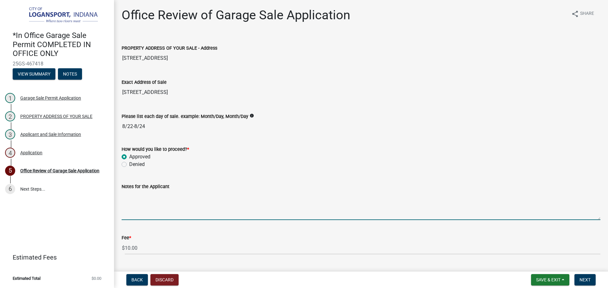
click at [150, 209] on textarea "Notes for the Applicant" at bounding box center [361, 206] width 479 height 30
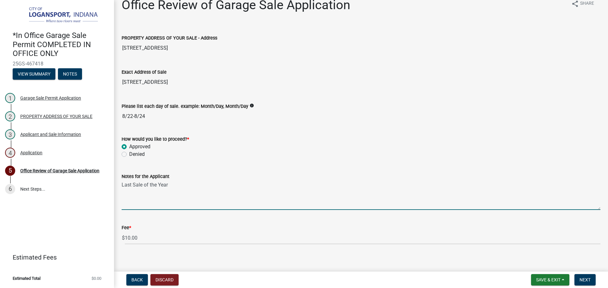
scroll to position [16, 0]
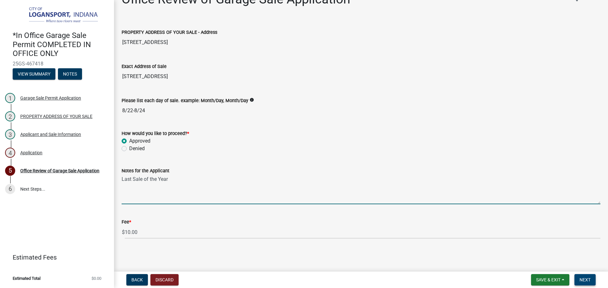
type textarea "Last Sale of the Year"
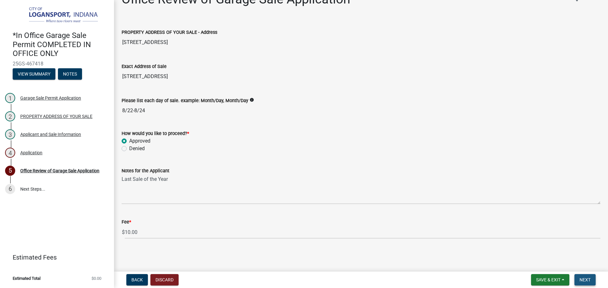
click at [588, 279] on span "Next" at bounding box center [584, 280] width 11 height 5
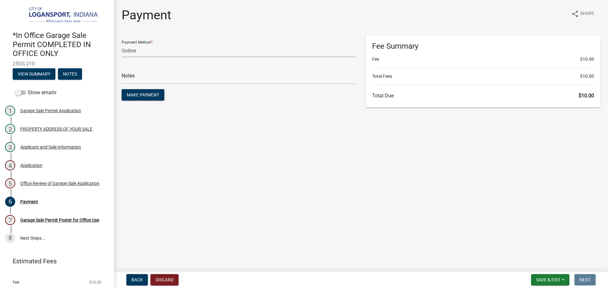
click at [162, 51] on select "Credit Card POS Check Cash Online" at bounding box center [239, 50] width 235 height 13
select select "2: 1"
click at [122, 44] on select "Credit Card POS Check Cash Online" at bounding box center [239, 50] width 235 height 13
click at [157, 82] on input "text" at bounding box center [239, 77] width 235 height 13
type input "117830"
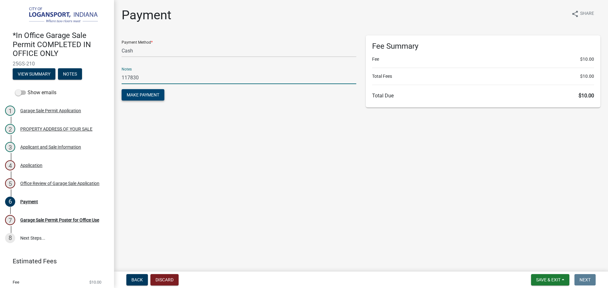
click at [139, 96] on span "Make Payment" at bounding box center [143, 94] width 33 height 5
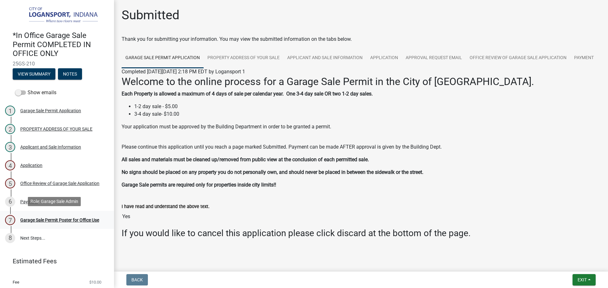
click at [62, 218] on div "Garage Sale Permit Poster for Office Use" at bounding box center [59, 220] width 79 height 4
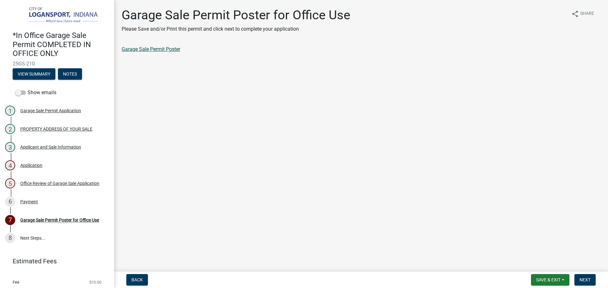
click at [161, 48] on link "Garage Sale Permit Poster" at bounding box center [151, 49] width 59 height 6
click at [589, 278] on span "Next" at bounding box center [584, 280] width 11 height 5
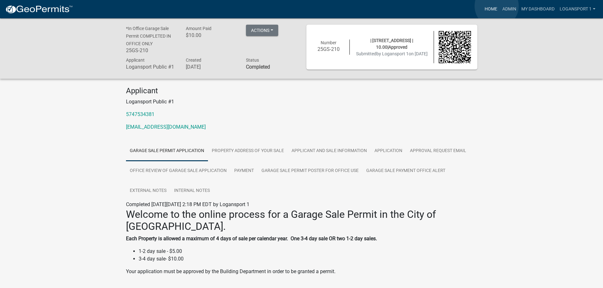
click at [497, 6] on link "Home" at bounding box center [491, 9] width 18 height 12
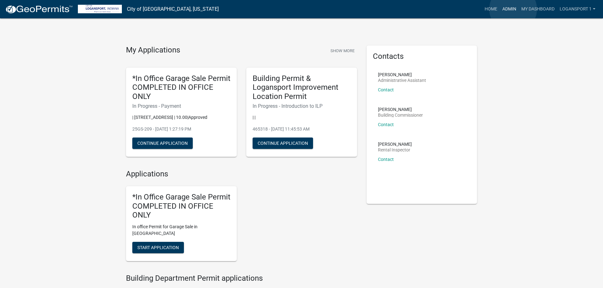
click at [513, 9] on link "Admin" at bounding box center [509, 9] width 19 height 12
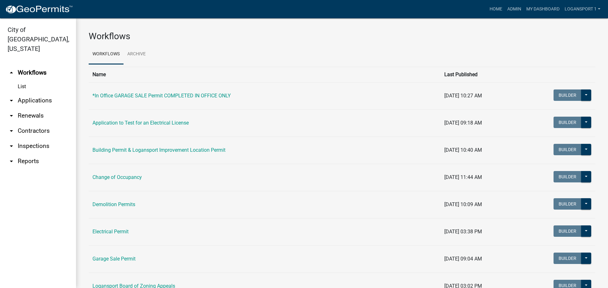
click at [54, 93] on link "arrow_drop_down Applications" at bounding box center [38, 100] width 76 height 15
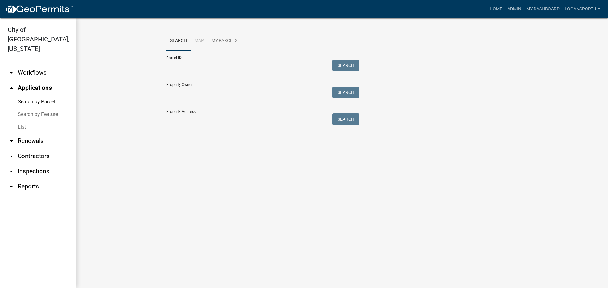
click at [19, 121] on link "List" at bounding box center [38, 127] width 76 height 13
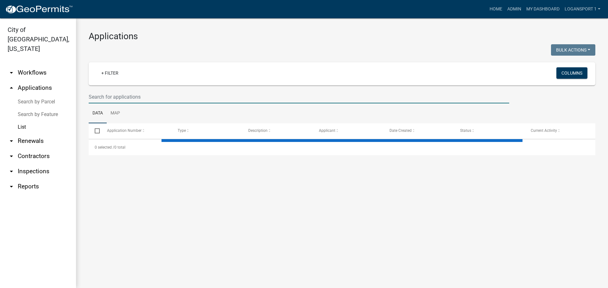
drag, startPoint x: 128, startPoint y: 99, endPoint x: 131, endPoint y: 92, distance: 7.8
click at [129, 99] on input "text" at bounding box center [299, 97] width 420 height 13
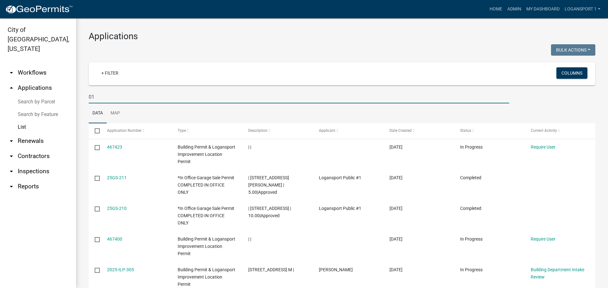
type input "0"
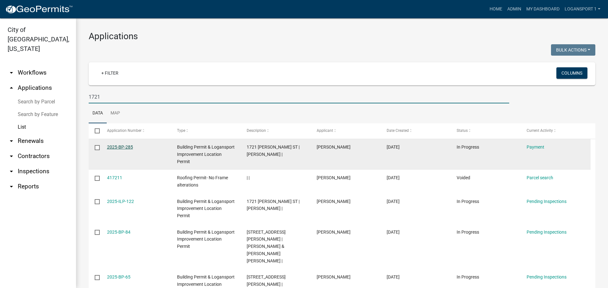
type input "1721"
click at [124, 146] on link "2025-BP-285" at bounding box center [120, 147] width 26 height 5
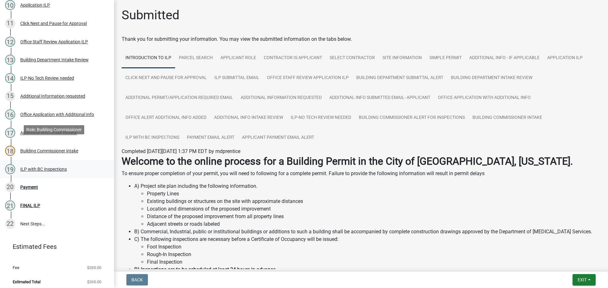
scroll to position [272, 0]
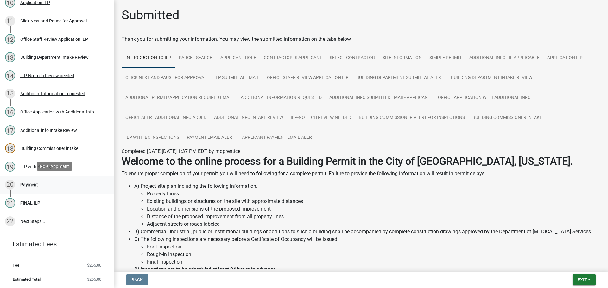
click at [29, 185] on div "Payment" at bounding box center [29, 185] width 18 height 4
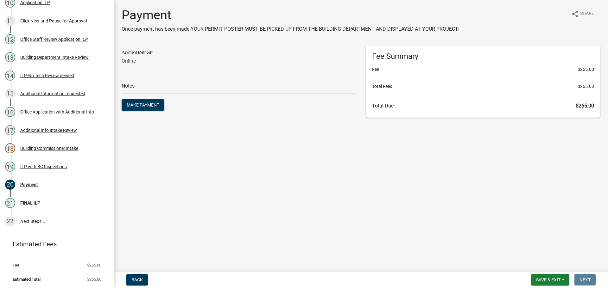
click at [263, 62] on select "Credit Card POS Check Cash Online" at bounding box center [239, 60] width 235 height 13
select select "1: 0"
click at [122, 54] on select "Credit Card POS Check Cash Online" at bounding box center [239, 60] width 235 height 13
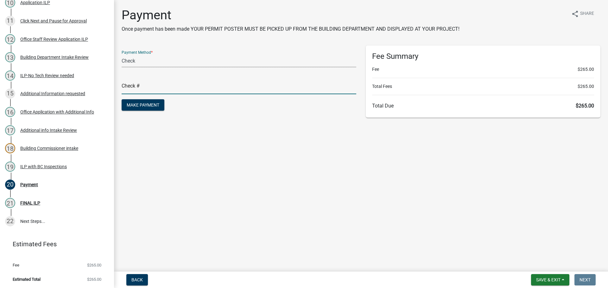
click at [256, 87] on input "text" at bounding box center [239, 87] width 235 height 13
type input "117832"
click at [122, 99] on button "Make Payment" at bounding box center [143, 104] width 43 height 11
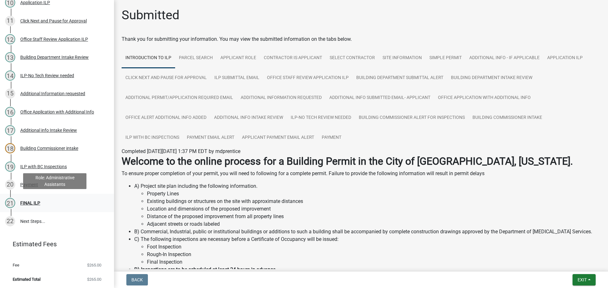
click at [24, 201] on div "FINAL ILP" at bounding box center [30, 203] width 20 height 4
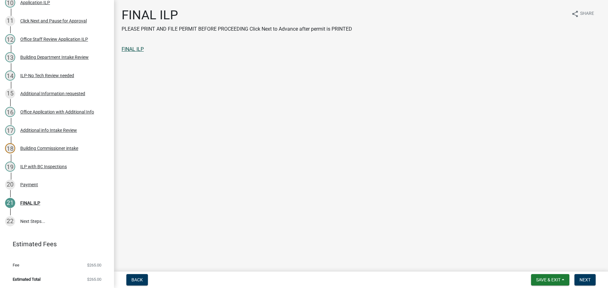
click at [134, 50] on link "FINAL ILP" at bounding box center [133, 49] width 22 height 6
click at [578, 280] on button "Next" at bounding box center [584, 279] width 21 height 11
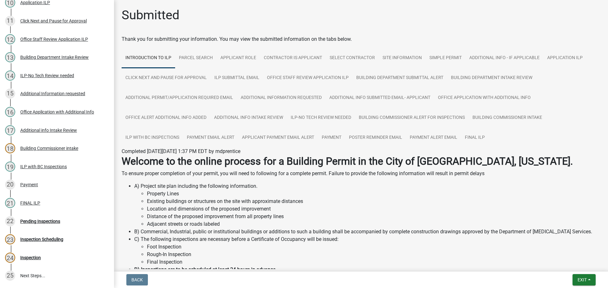
scroll to position [327, 0]
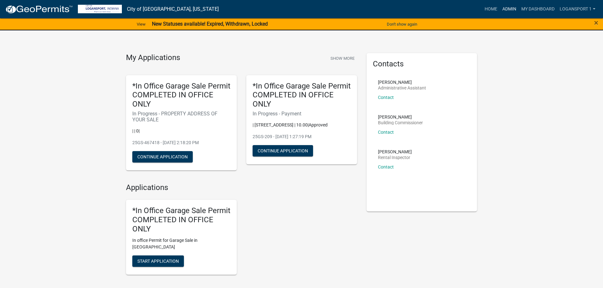
click at [510, 9] on link "Admin" at bounding box center [509, 9] width 19 height 12
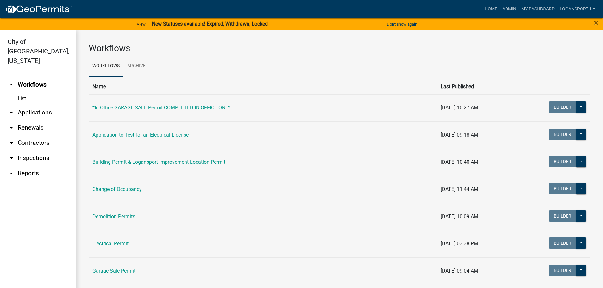
click at [45, 105] on link "arrow_drop_down Applications" at bounding box center [38, 112] width 76 height 15
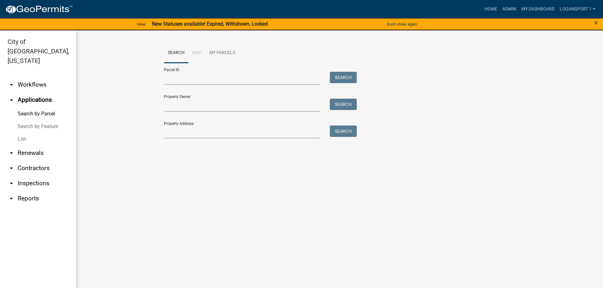
click at [23, 133] on link "List" at bounding box center [38, 139] width 76 height 13
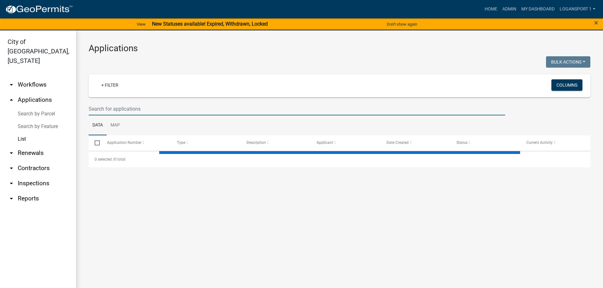
click at [103, 108] on input "text" at bounding box center [297, 109] width 417 height 13
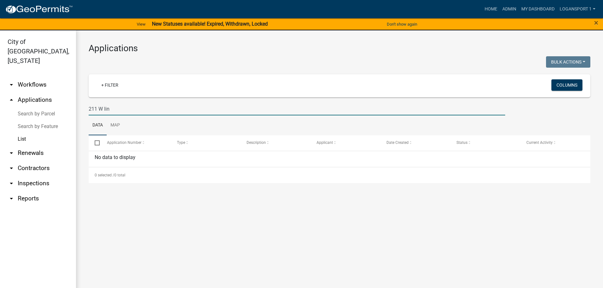
type input "211 W lin"
